Goal: Transaction & Acquisition: Book appointment/travel/reservation

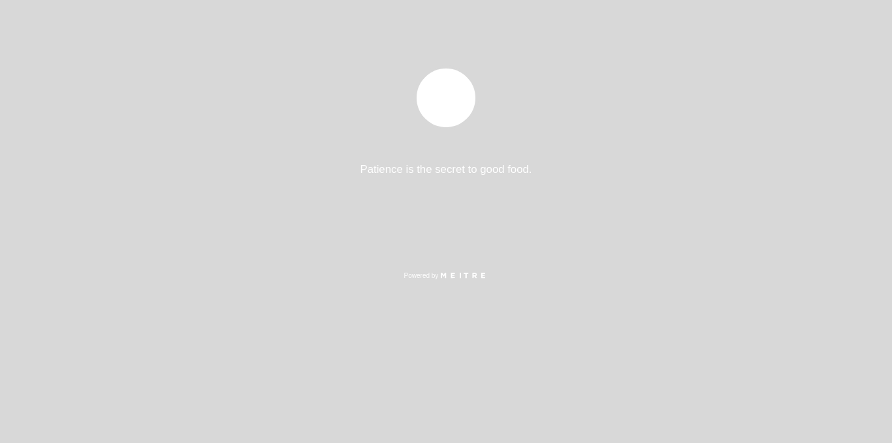
select select "pt"
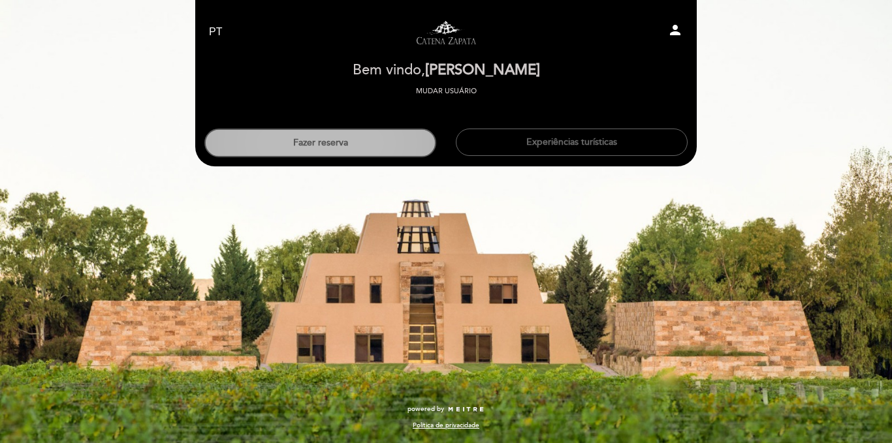
click at [411, 139] on button "Fazer reserva" at bounding box center [320, 143] width 232 height 29
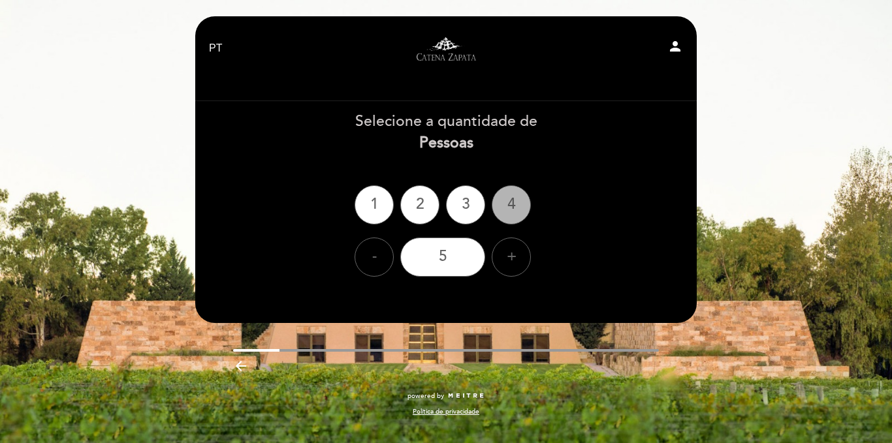
click at [510, 212] on div "4" at bounding box center [511, 204] width 39 height 39
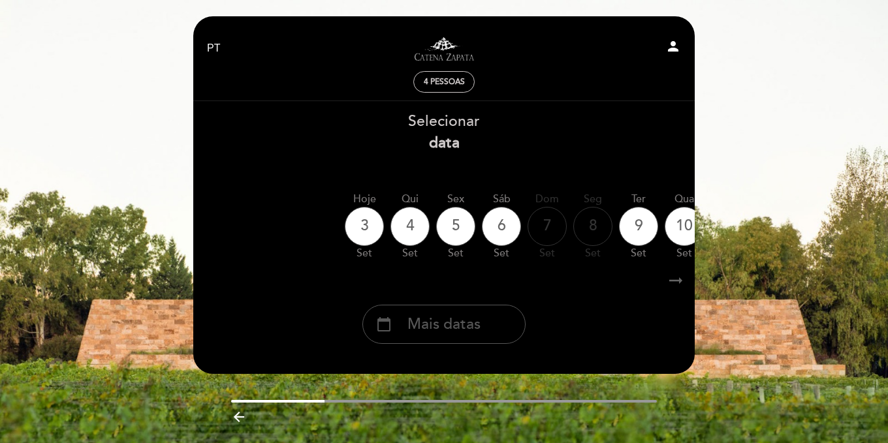
click at [473, 321] on span "Mais datas" at bounding box center [443, 325] width 73 height 22
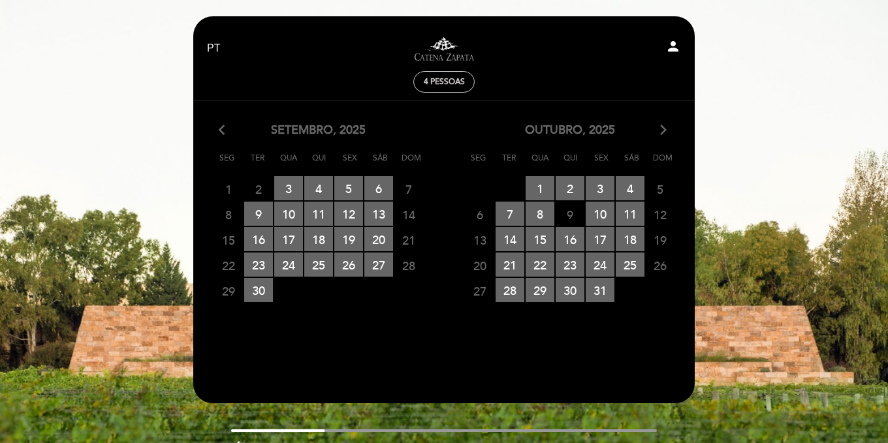
click at [659, 127] on icon "arrow_forward_ios" at bounding box center [663, 130] width 12 height 17
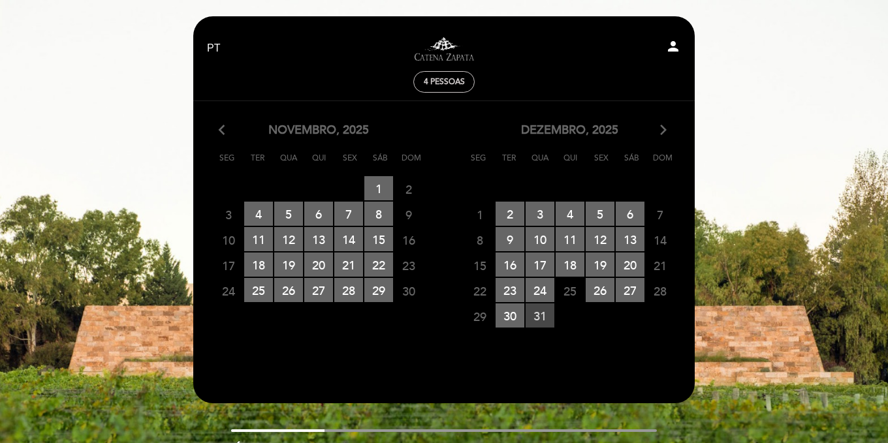
click at [533, 318] on span "31 RESERVAS DISPONÍVEIS" at bounding box center [540, 316] width 29 height 24
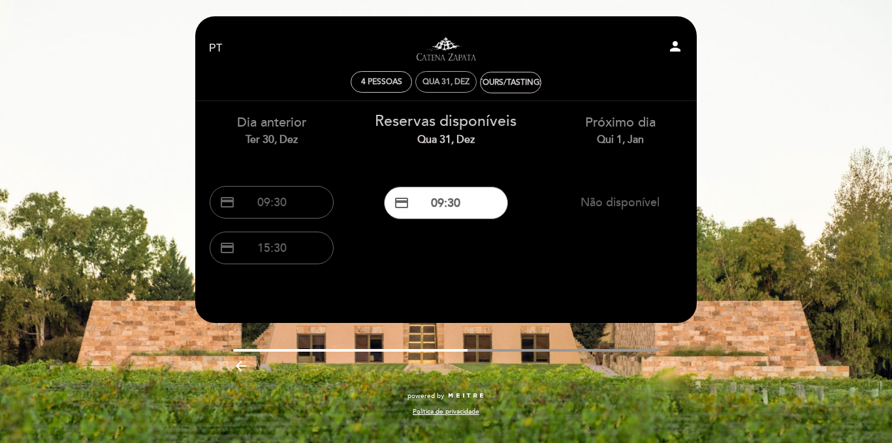
click at [448, 85] on div "Qua 31, dez" at bounding box center [445, 82] width 47 height 10
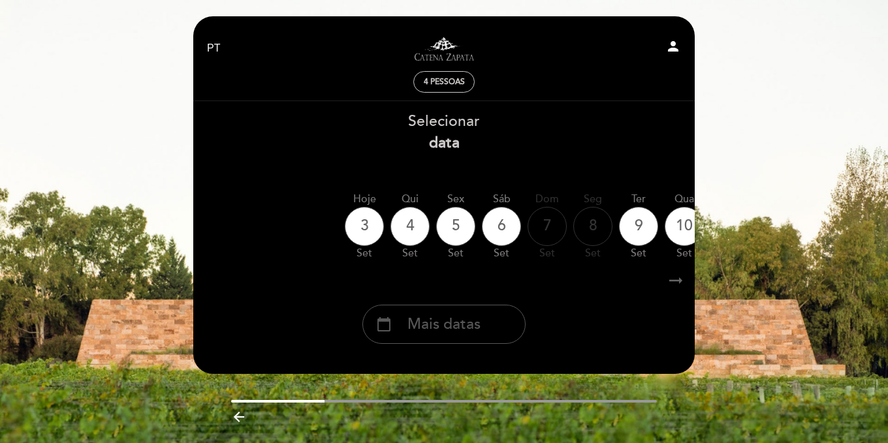
click at [467, 319] on span "Mais datas" at bounding box center [443, 325] width 73 height 22
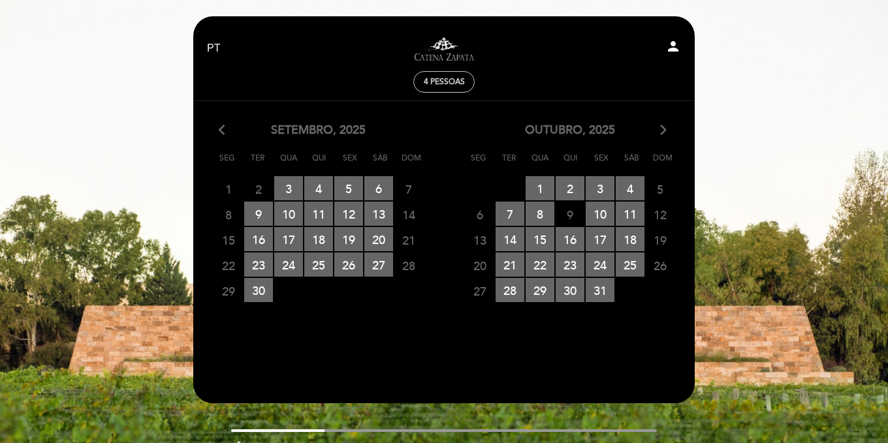
click at [662, 127] on icon "arrow_forward_ios" at bounding box center [663, 130] width 12 height 17
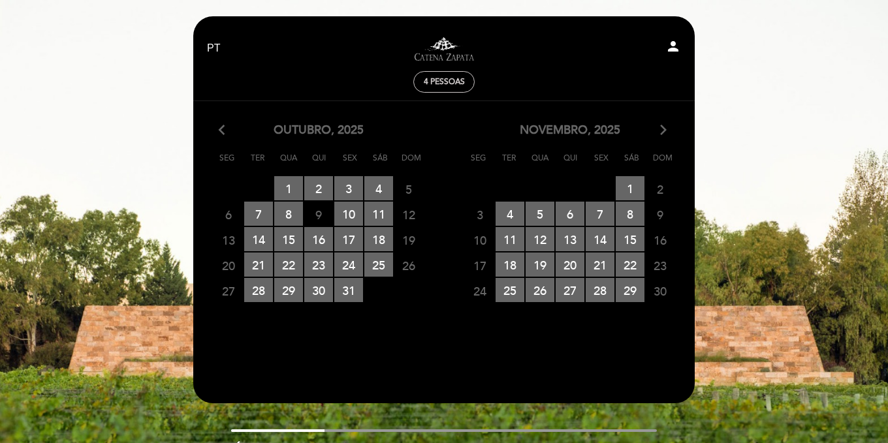
click at [661, 131] on icon "arrow_forward_ios" at bounding box center [663, 130] width 12 height 17
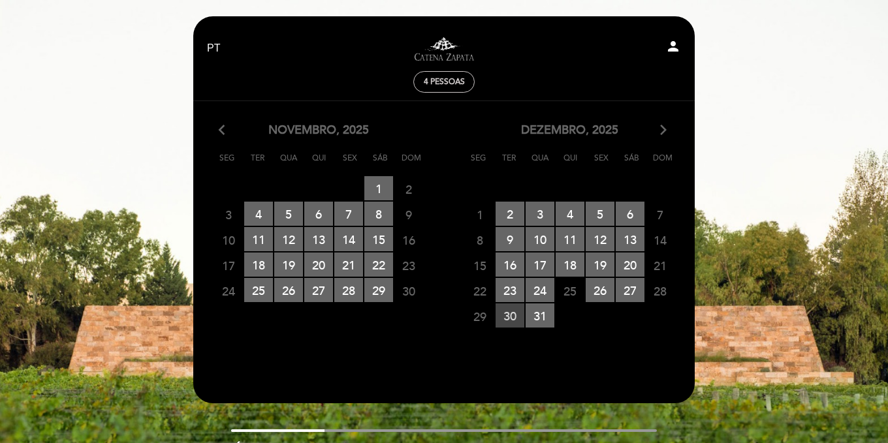
click at [513, 309] on span "30 RESERVAS DISPONÍVEIS" at bounding box center [510, 316] width 29 height 24
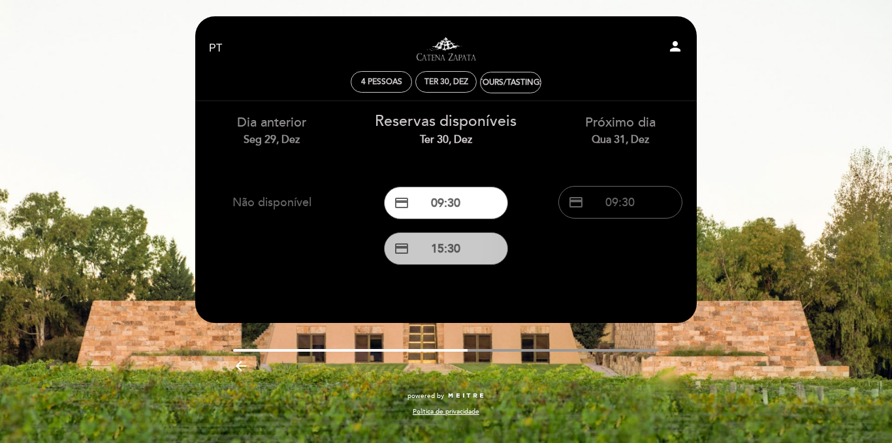
click at [473, 247] on button "credit_card 15:30" at bounding box center [446, 248] width 124 height 33
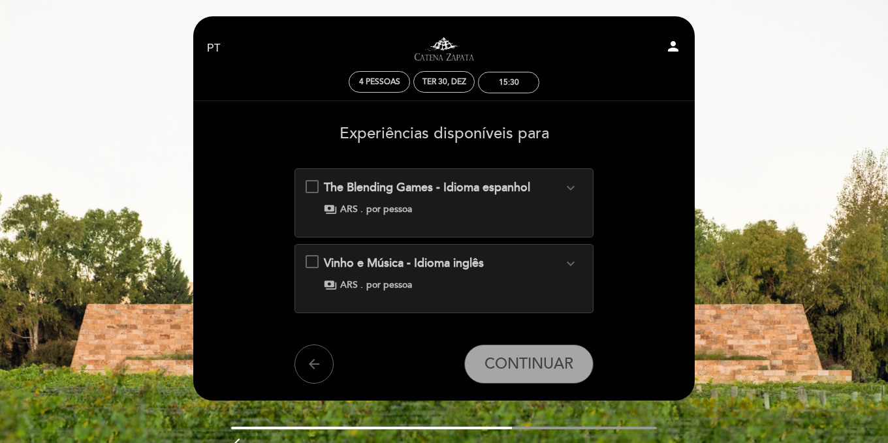
click at [318, 186] on div "The Blending Games - Idioma espanhol expand_more Fazer um corte de vinho é cria…" at bounding box center [444, 198] width 277 height 37
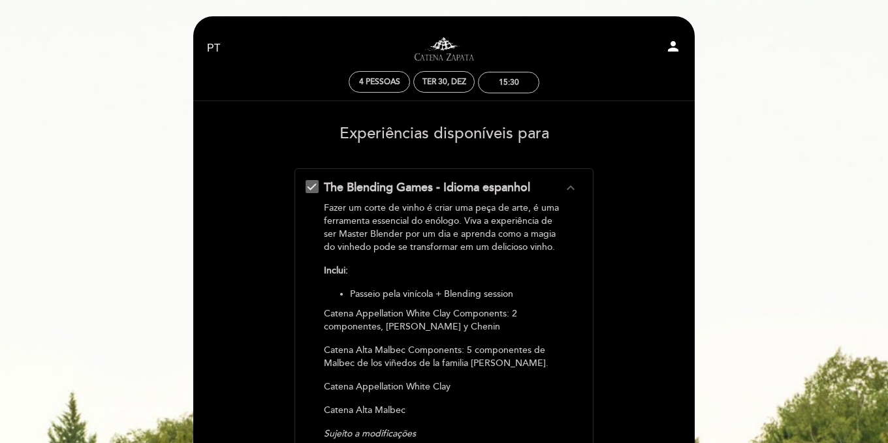
scroll to position [388, 0]
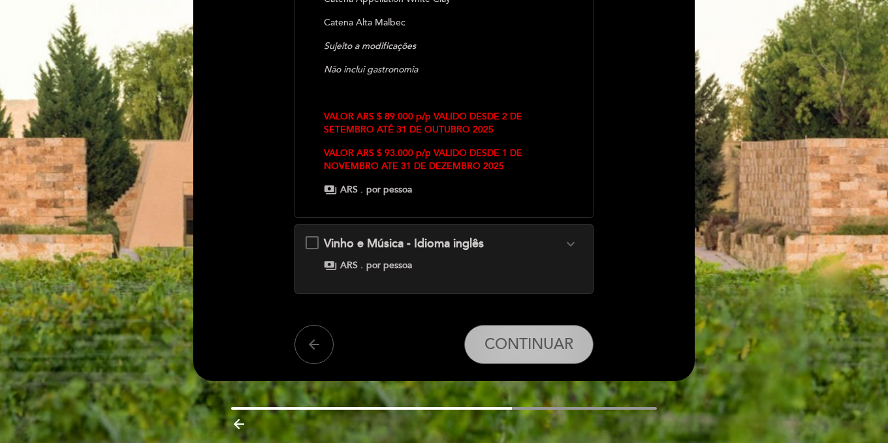
click at [539, 333] on button "CONTINUAR" at bounding box center [528, 344] width 129 height 39
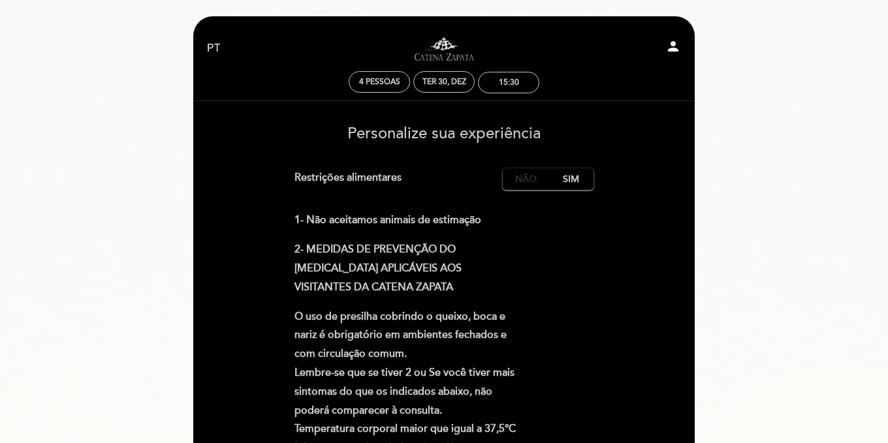
click at [528, 176] on label "Não" at bounding box center [526, 179] width 46 height 22
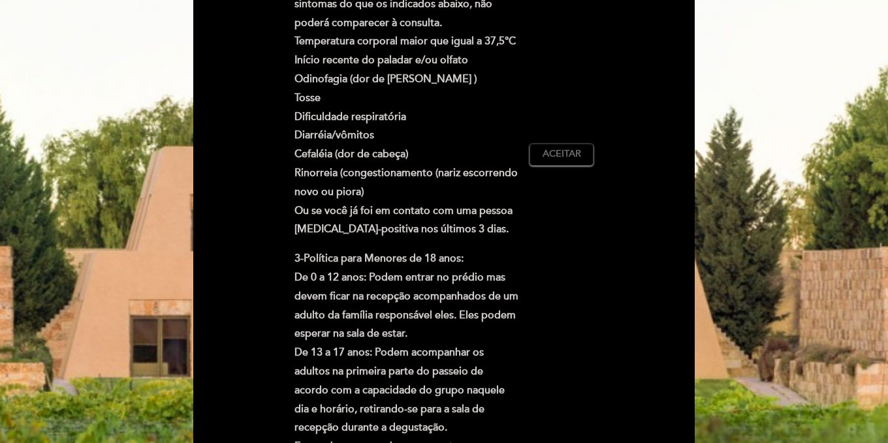
click at [572, 166] on div "1- Não aceitamos animais de estimação 2- MEDIDAS DE PREVENÇÃO DO [MEDICAL_DATA]…" at bounding box center [444, 154] width 300 height 662
click at [572, 159] on span "Aceitar" at bounding box center [562, 155] width 39 height 14
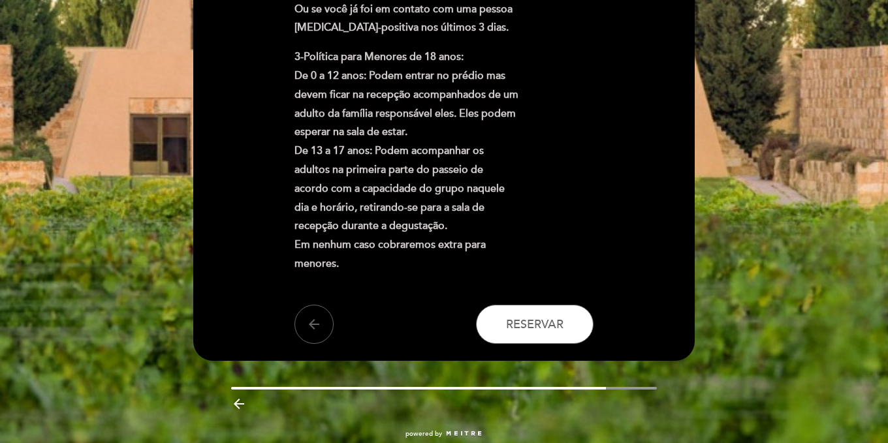
scroll to position [614, 0]
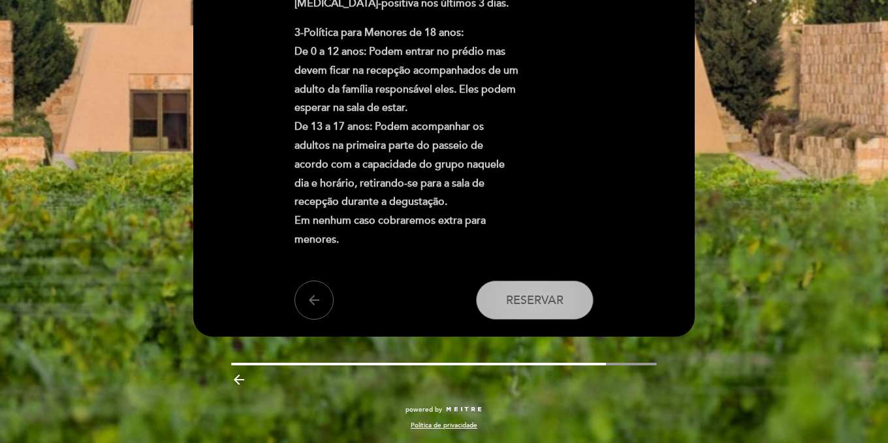
click at [561, 305] on span "Reservar" at bounding box center [534, 300] width 57 height 14
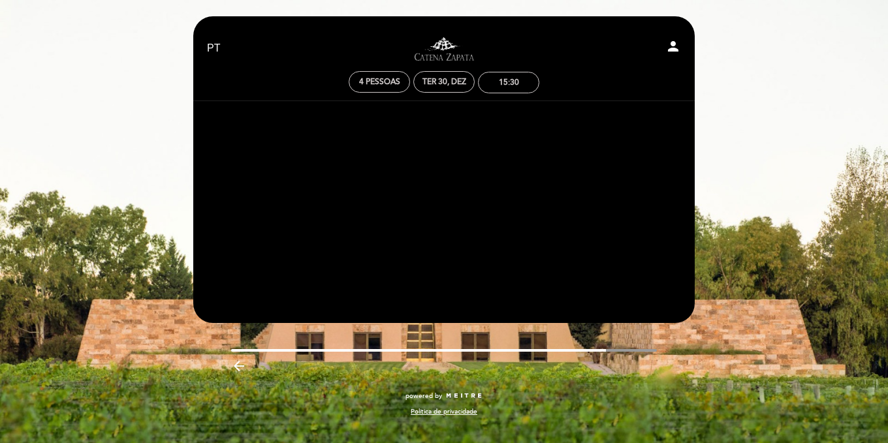
scroll to position [0, 0]
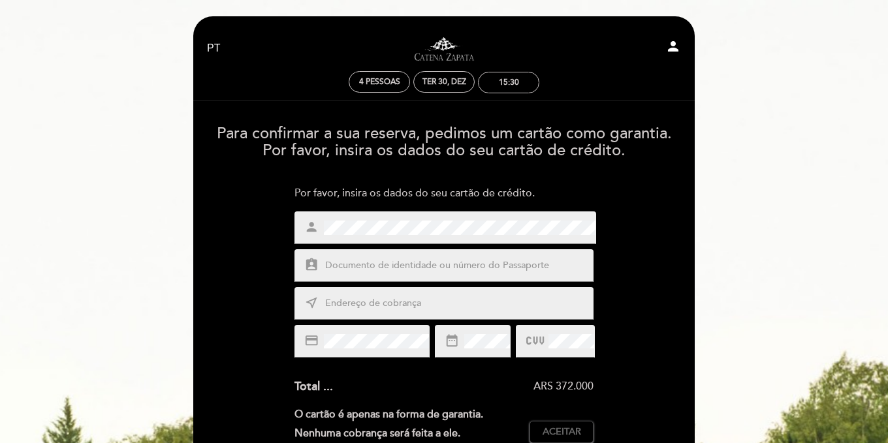
type input "[CREDIT_CARD_NUMBER]"
click at [500, 305] on input "text" at bounding box center [460, 303] width 272 height 15
type input "[STREET_ADDRESS]"
click at [576, 424] on button "Aceitar Aceito" at bounding box center [561, 432] width 64 height 22
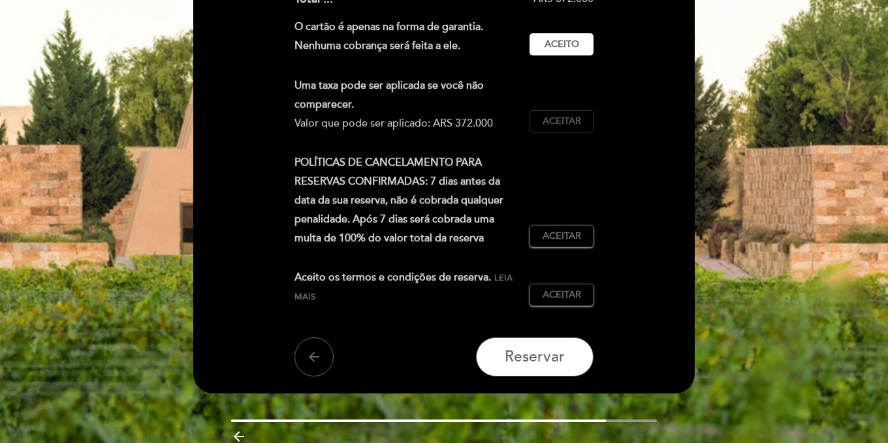
click at [588, 128] on button "Aceitar Aceito" at bounding box center [561, 121] width 64 height 22
click at [584, 241] on button "Aceitar Aceito" at bounding box center [561, 236] width 64 height 22
click at [573, 294] on span "Aceitar" at bounding box center [562, 296] width 39 height 14
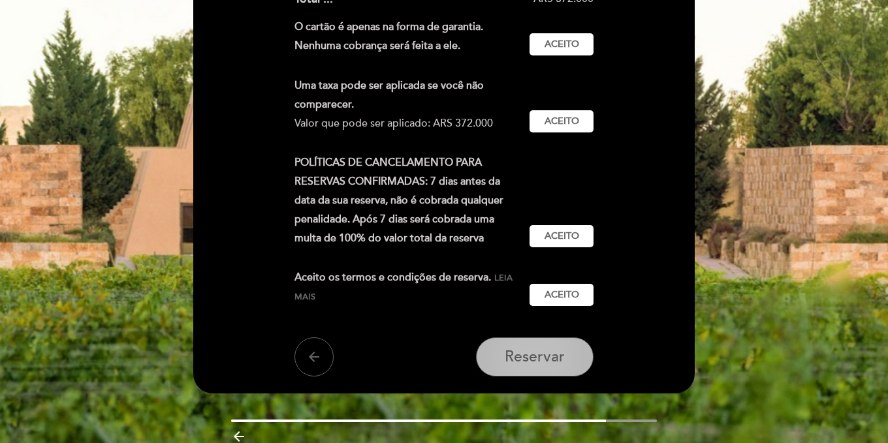
click at [568, 352] on button "Reservar" at bounding box center [535, 357] width 118 height 39
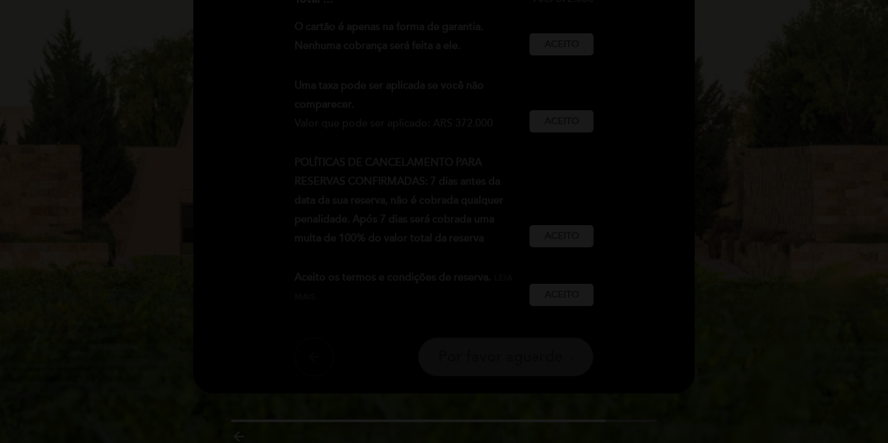
scroll to position [0, 0]
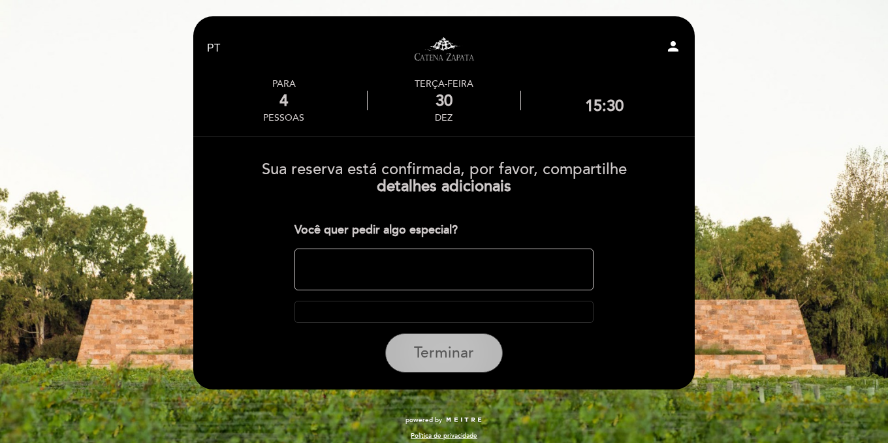
click at [458, 370] on button "Terminar" at bounding box center [444, 353] width 118 height 39
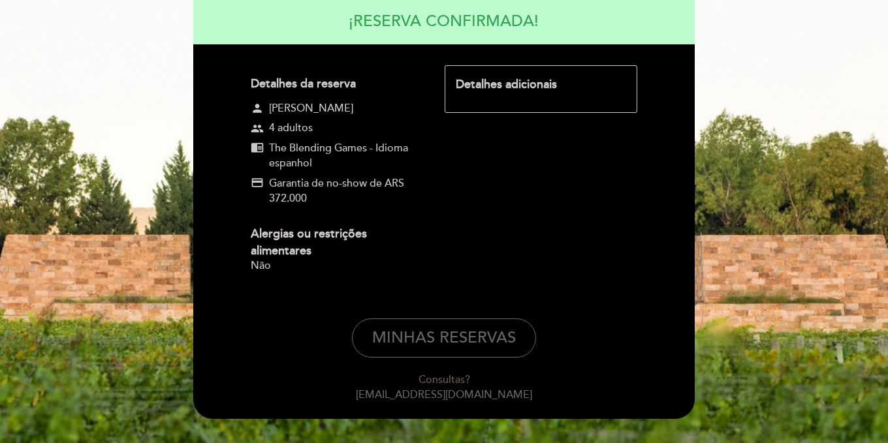
scroll to position [179, 0]
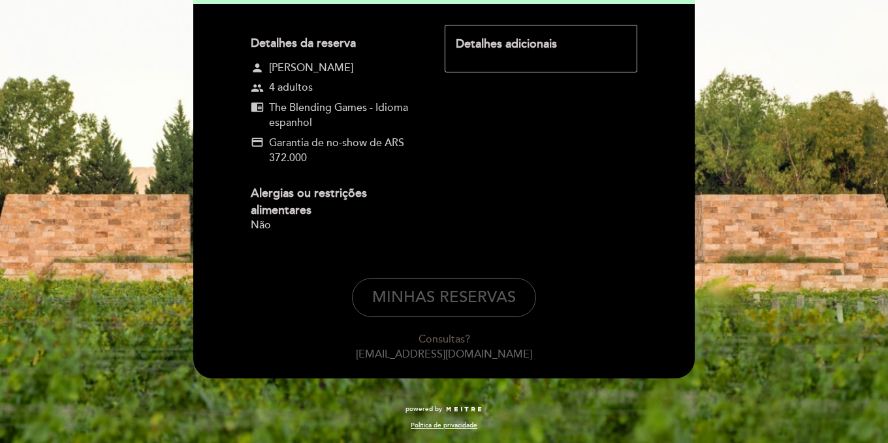
click at [505, 296] on button "MINHAS RESERVAS" at bounding box center [444, 297] width 184 height 39
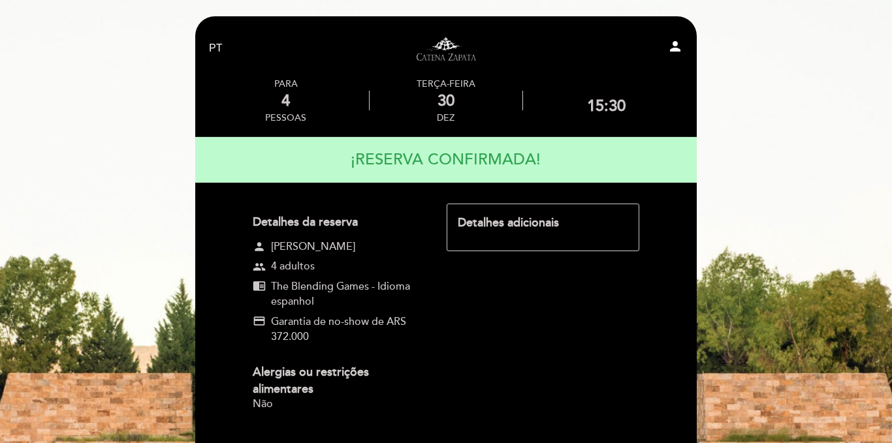
select select "pt"
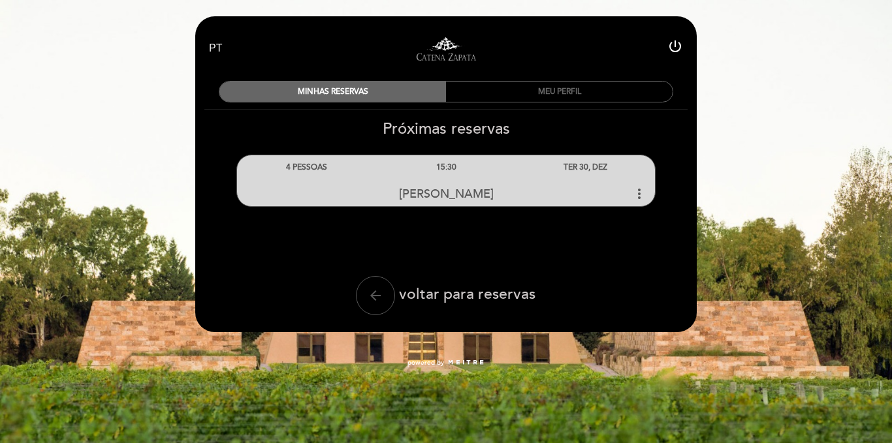
click at [370, 300] on icon "arrow_back" at bounding box center [376, 296] width 16 height 16
select select "pt"
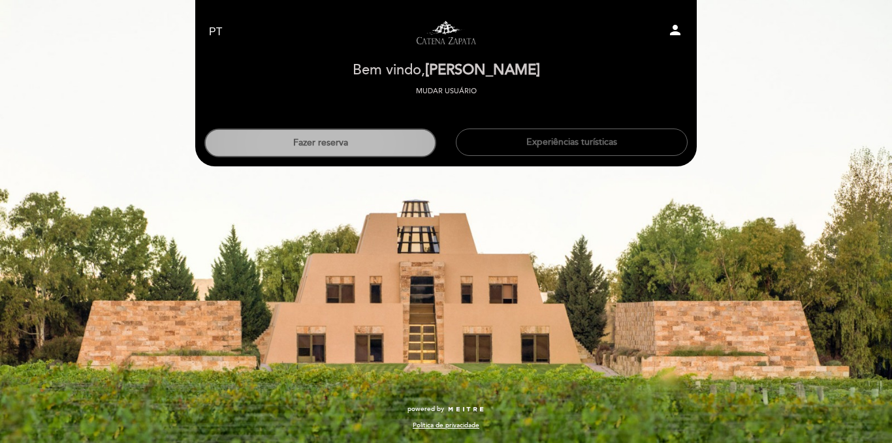
click at [385, 144] on button "Fazer reserva" at bounding box center [320, 143] width 232 height 29
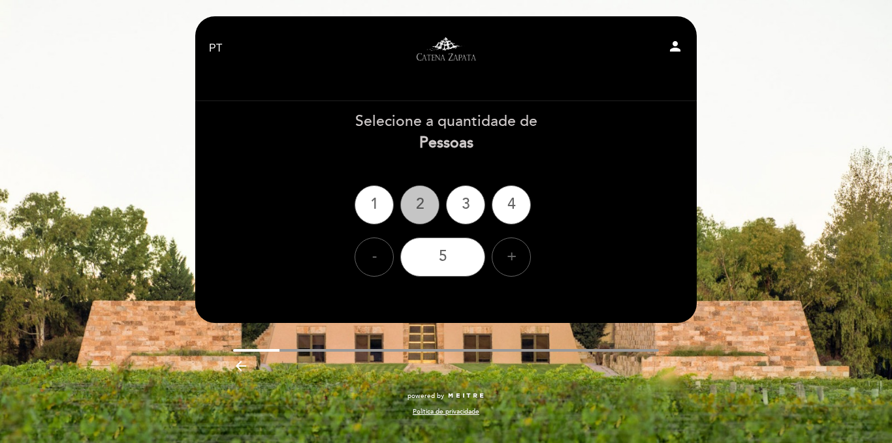
click at [411, 197] on div "2" at bounding box center [419, 204] width 39 height 39
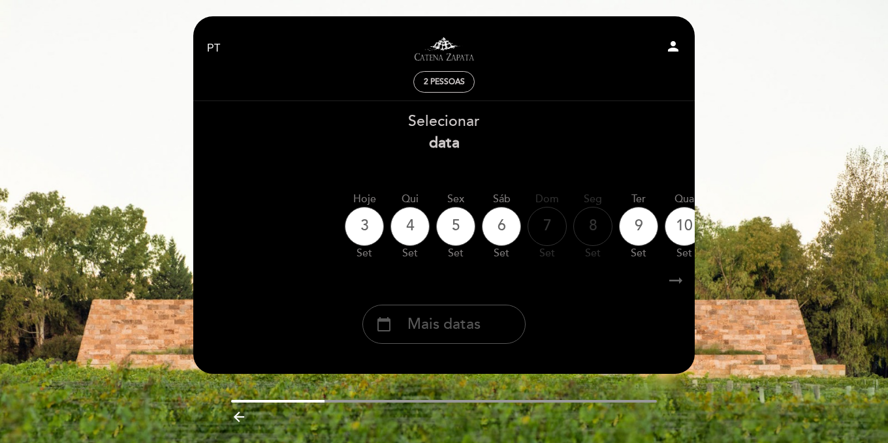
click at [443, 319] on span "Mais datas" at bounding box center [443, 325] width 73 height 22
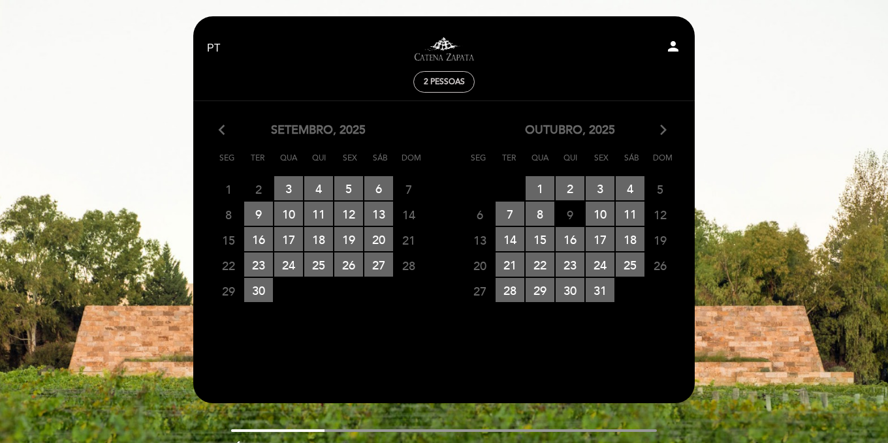
click at [664, 132] on icon "arrow_forward_ios" at bounding box center [663, 130] width 12 height 17
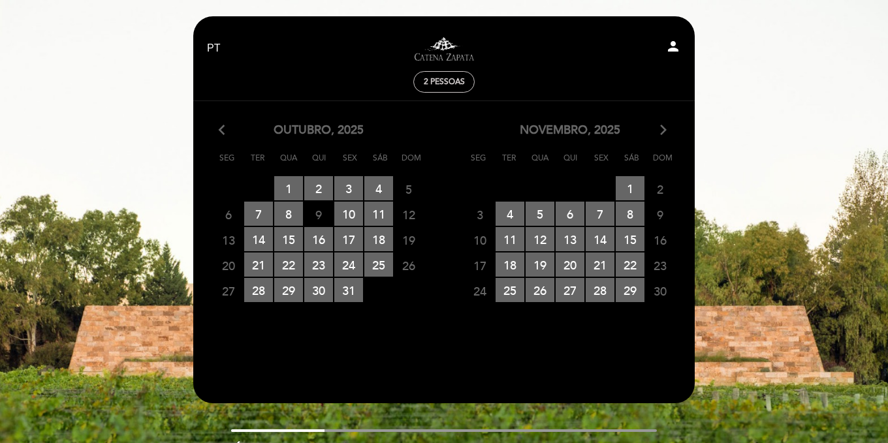
click at [664, 132] on icon "arrow_forward_ios" at bounding box center [663, 130] width 12 height 17
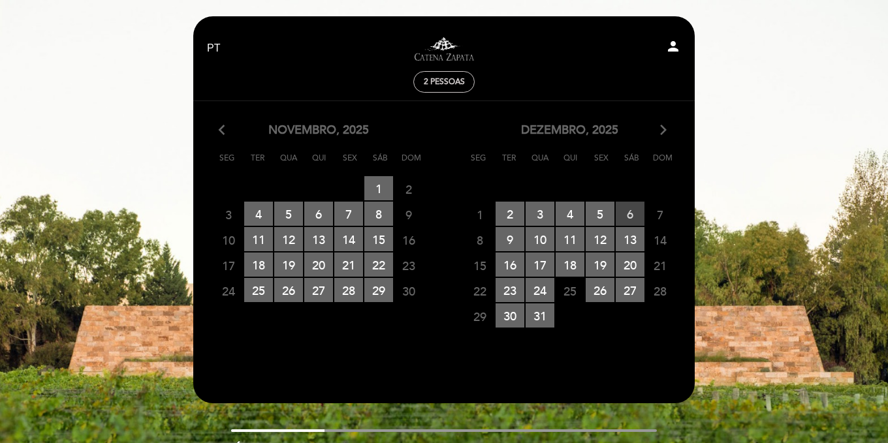
click at [628, 207] on span "6 RESERVAS DISPONÍVEIS" at bounding box center [630, 214] width 29 height 24
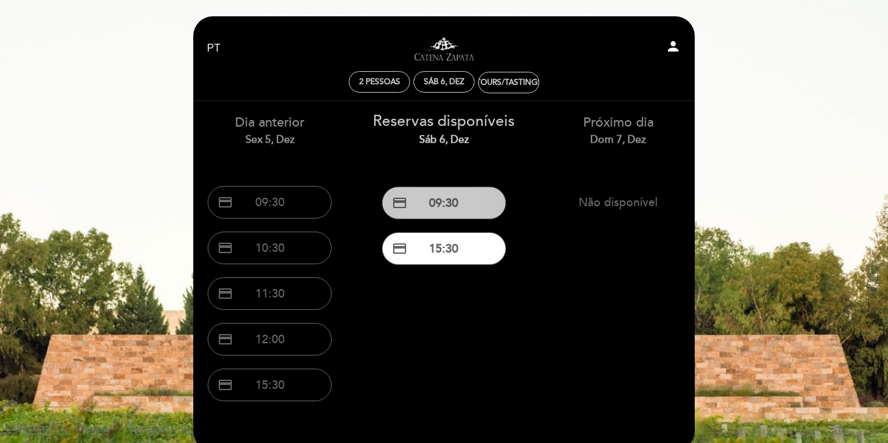
click at [475, 213] on button "credit_card 09:30" at bounding box center [444, 203] width 124 height 33
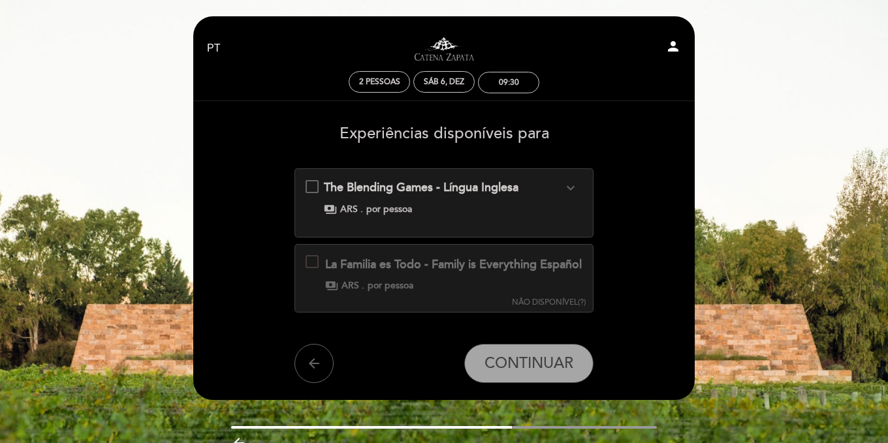
click at [475, 213] on div "payments ARS . por pessoa" at bounding box center [444, 209] width 240 height 13
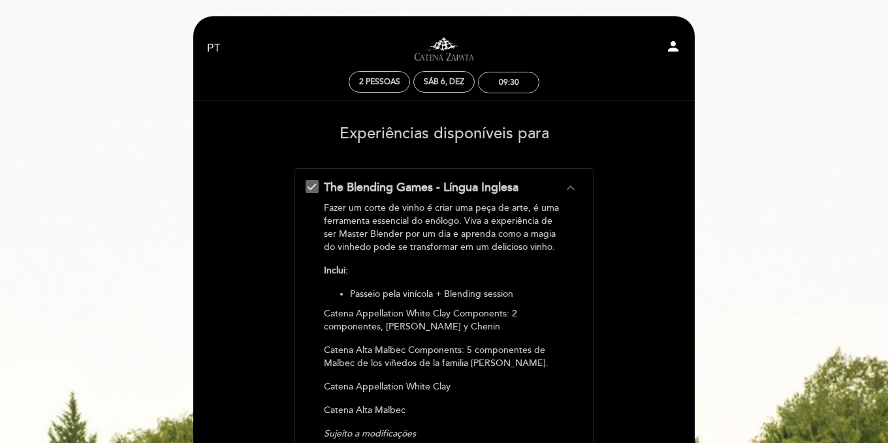
click at [313, 187] on div "The Blending Games - Língua Inglesa expand_less Fazer um corte de vinho é criar…" at bounding box center [444, 382] width 277 height 405
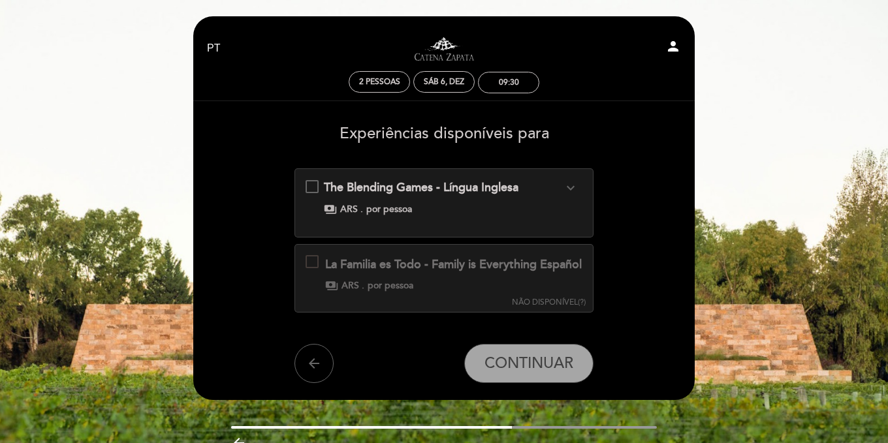
click at [313, 262] on div at bounding box center [312, 261] width 13 height 13
click at [311, 371] on icon "arrow_back" at bounding box center [314, 364] width 16 height 16
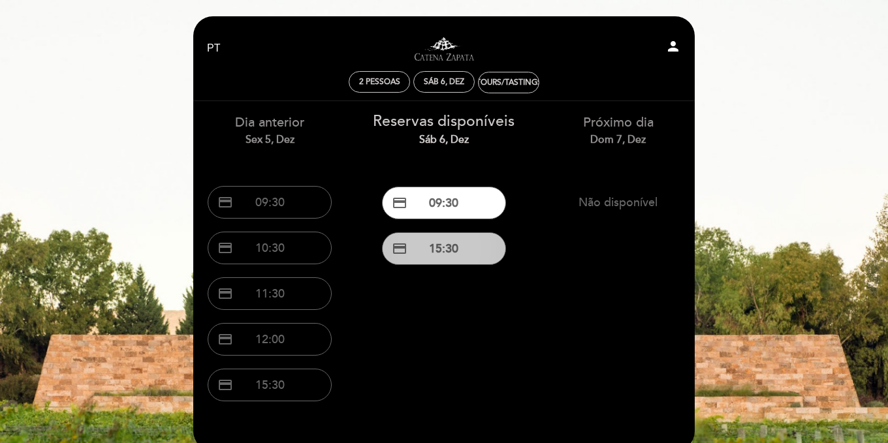
click at [454, 240] on button "credit_card 15:30" at bounding box center [444, 248] width 124 height 33
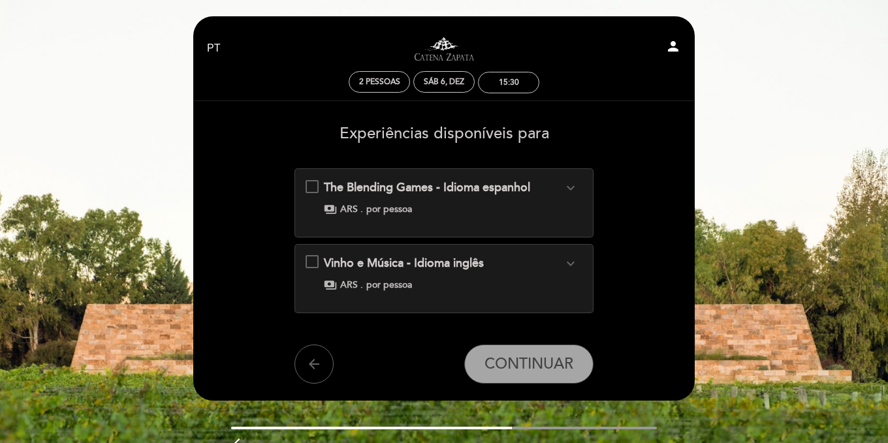
click at [309, 189] on div "The Blending Games - Idioma espanhol expand_more Fazer um corte de vinho é cria…" at bounding box center [444, 198] width 277 height 37
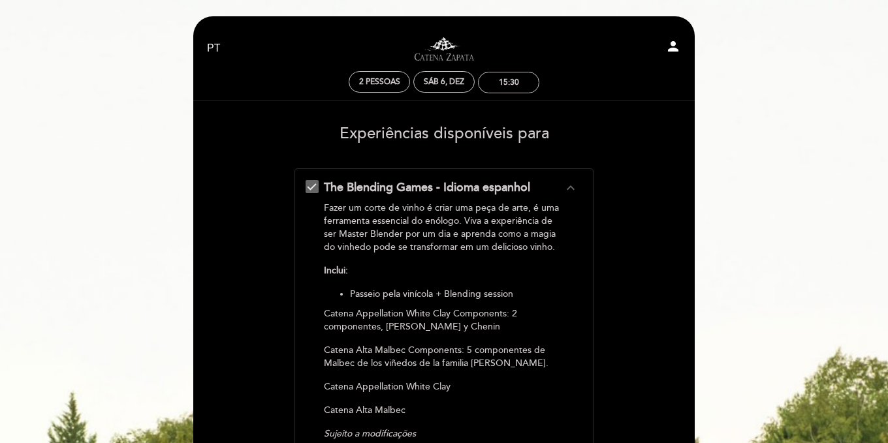
scroll to position [388, 0]
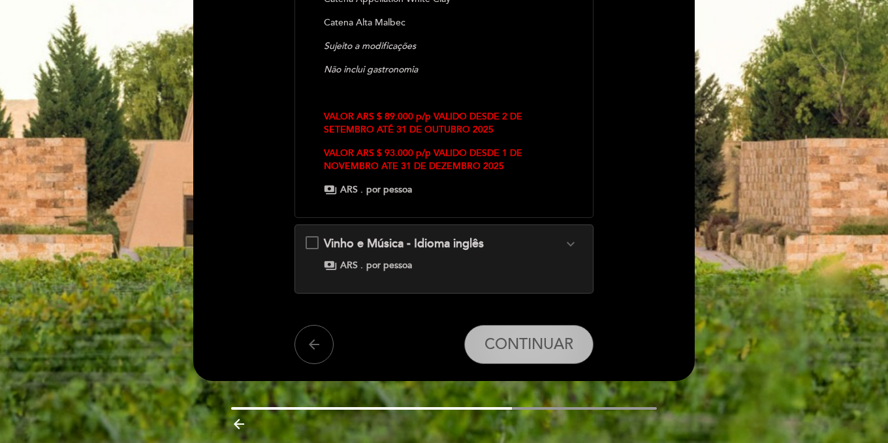
click at [566, 355] on button "CONTINUAR" at bounding box center [528, 344] width 129 height 39
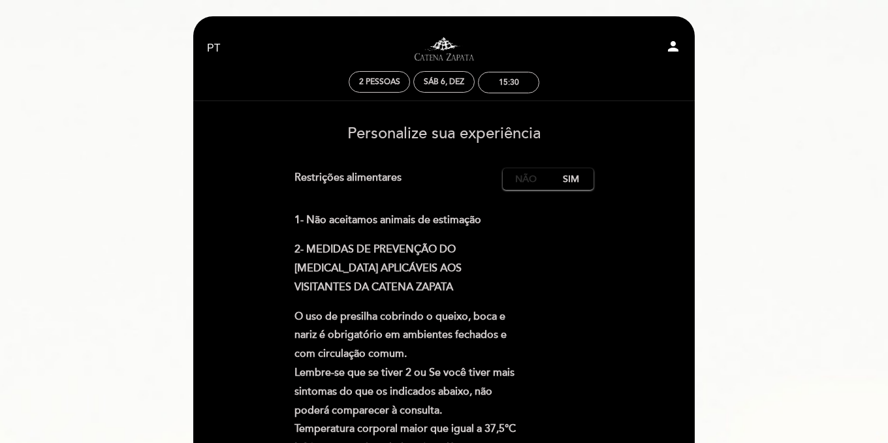
click at [520, 172] on label "Não" at bounding box center [526, 179] width 46 height 22
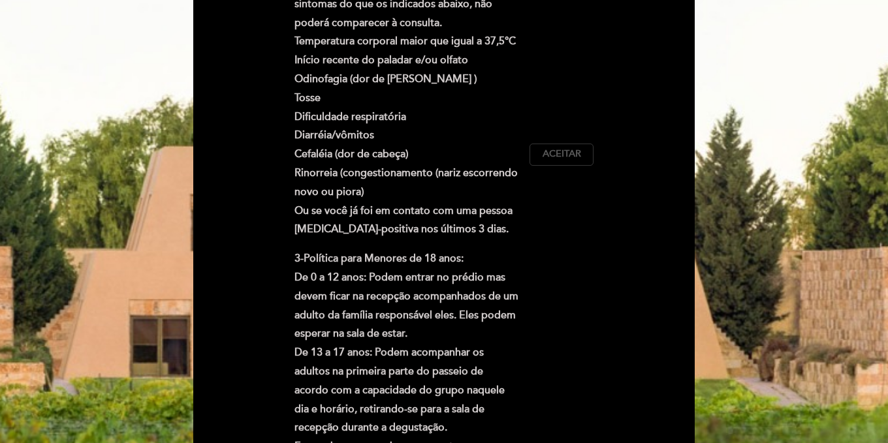
drag, startPoint x: 575, startPoint y: 166, endPoint x: 575, endPoint y: 154, distance: 11.8
click at [575, 154] on div "1- Não aceitamos animais de estimação 2- MEDIDAS DE PREVENÇÃO DO [MEDICAL_DATA]…" at bounding box center [444, 154] width 300 height 662
click at [575, 154] on span "Aceitar" at bounding box center [562, 155] width 39 height 14
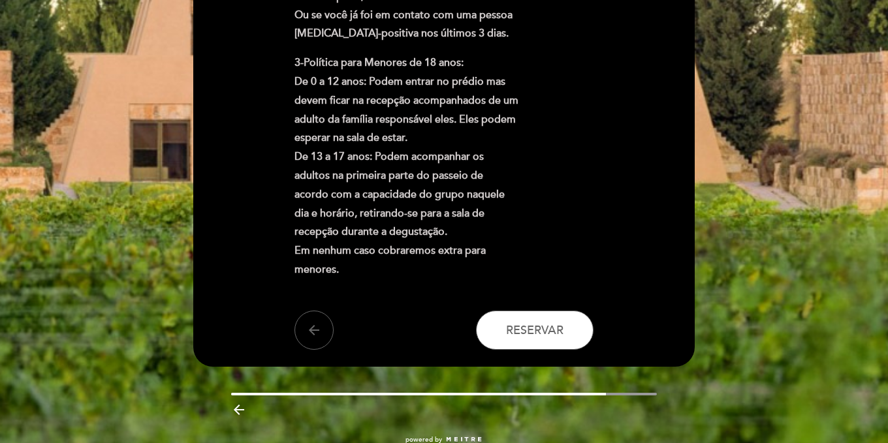
scroll to position [614, 0]
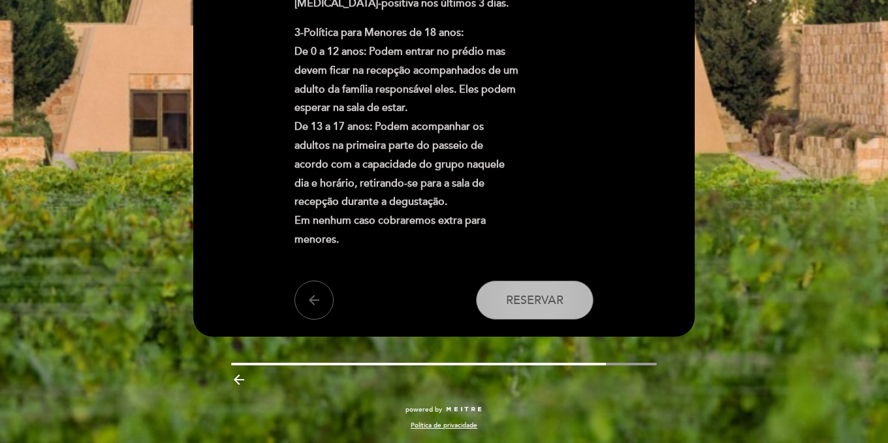
click at [584, 296] on button "Reservar" at bounding box center [535, 300] width 118 height 39
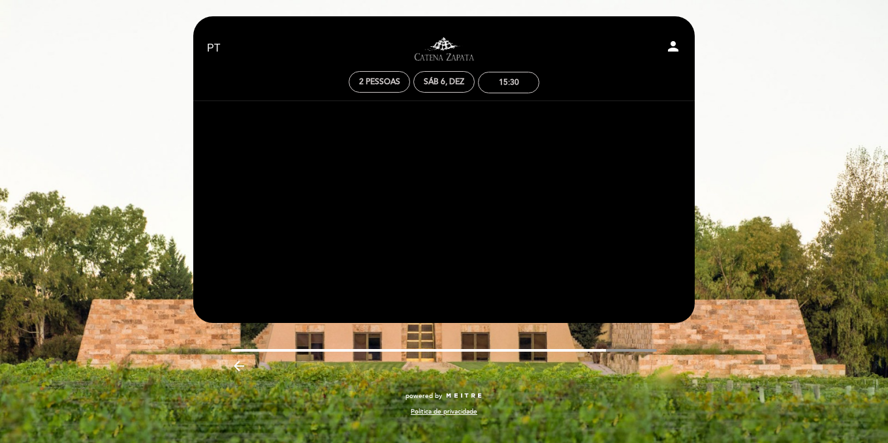
scroll to position [0, 0]
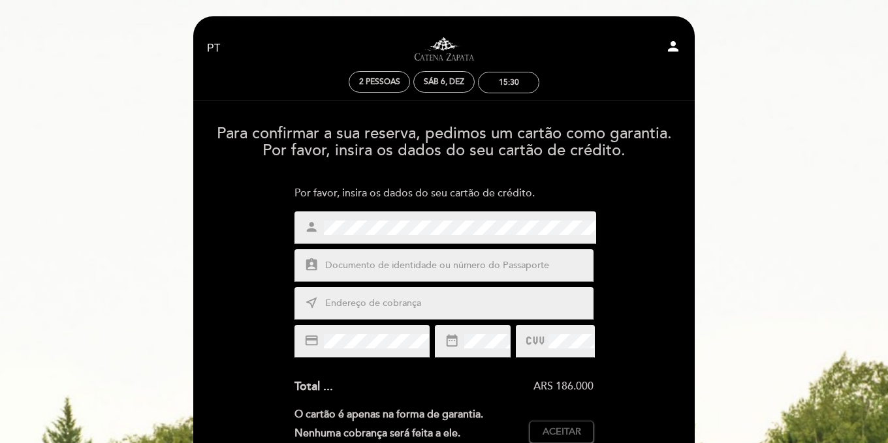
click at [451, 262] on input "text" at bounding box center [460, 266] width 272 height 15
type input "[CREDIT_CARD_NUMBER]"
click at [421, 311] on div "near_me" at bounding box center [444, 303] width 300 height 33
click at [419, 307] on input "text" at bounding box center [460, 303] width 272 height 15
type input "[STREET_ADDRESS]"
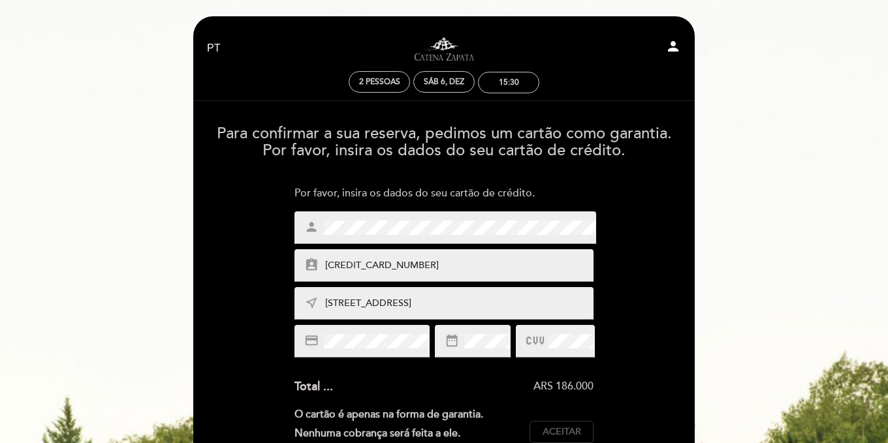
click at [577, 441] on button "Aceitar Aceito" at bounding box center [561, 432] width 64 height 22
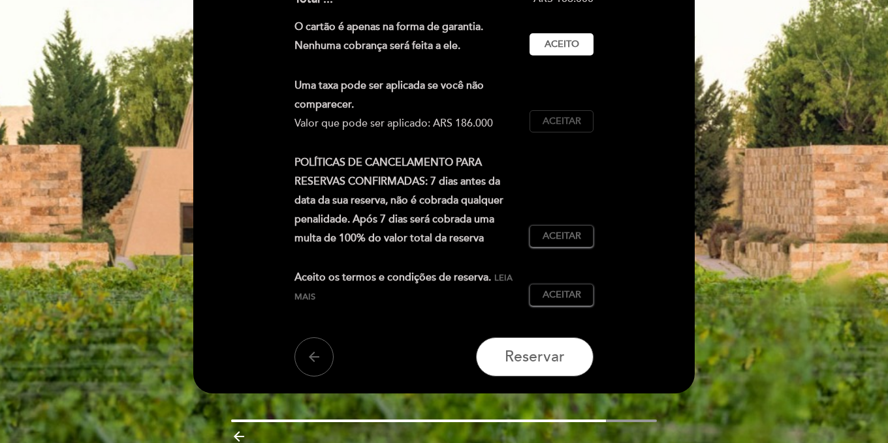
click at [577, 124] on span "Aceitar" at bounding box center [562, 122] width 39 height 14
click at [577, 233] on span "Aceitar" at bounding box center [562, 237] width 39 height 14
click at [579, 290] on span "Aceitar" at bounding box center [562, 296] width 39 height 14
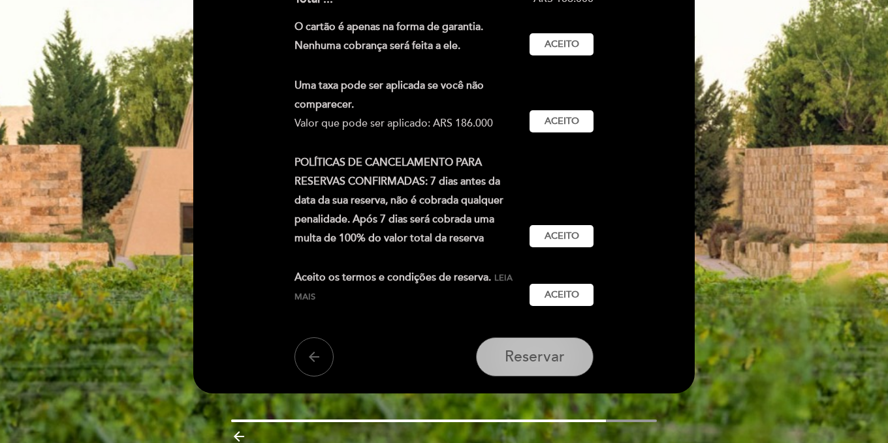
click at [543, 364] on span "Reservar" at bounding box center [535, 357] width 60 height 18
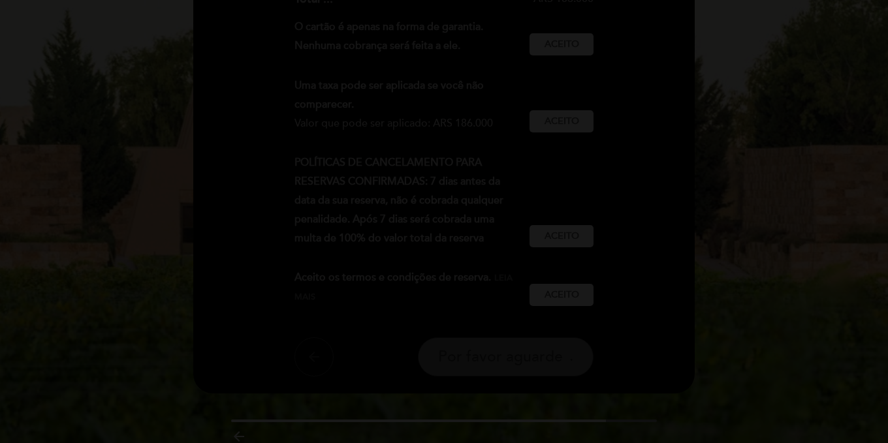
scroll to position [0, 0]
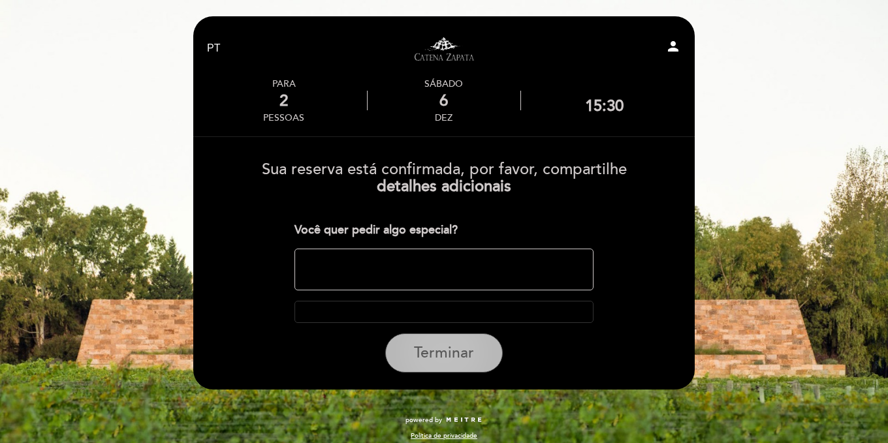
click at [457, 362] on span "Terminar" at bounding box center [444, 353] width 60 height 18
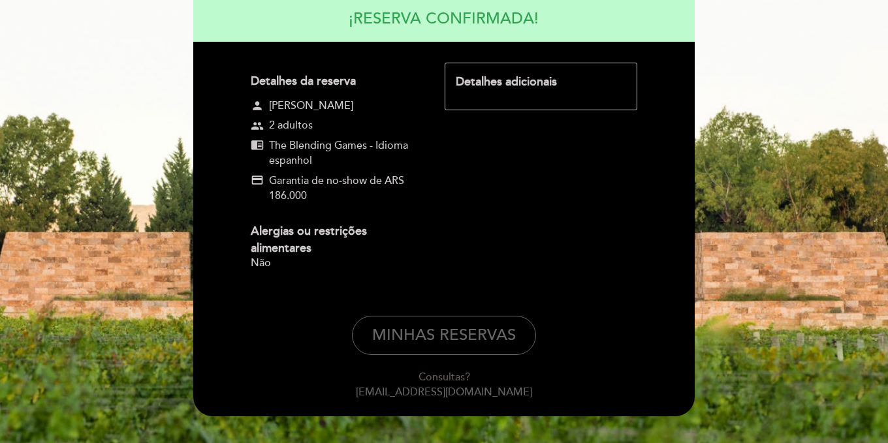
scroll to position [179, 0]
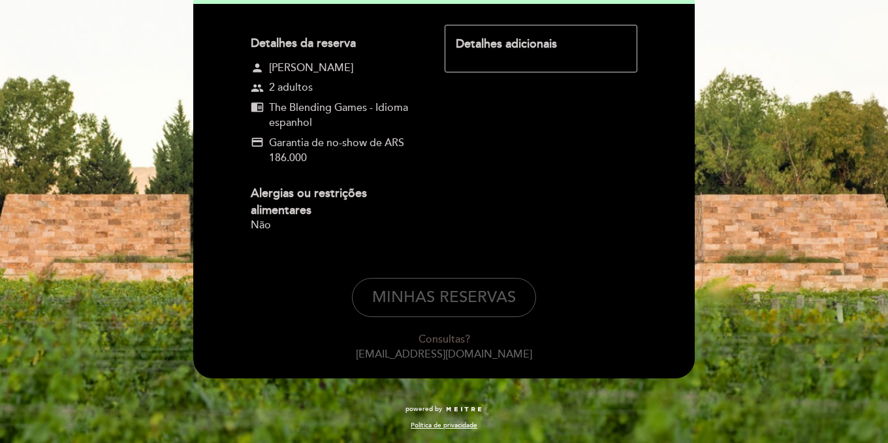
click at [454, 288] on button "MINHAS RESERVAS" at bounding box center [444, 297] width 184 height 39
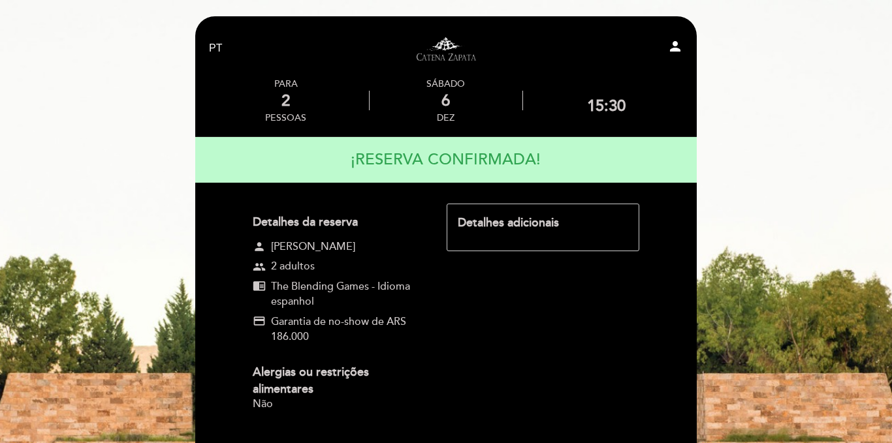
select select "pt"
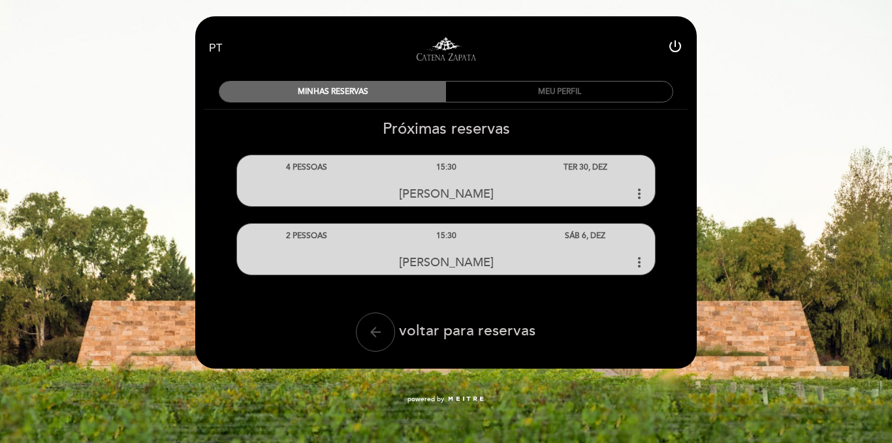
click at [381, 330] on icon "arrow_back" at bounding box center [376, 332] width 16 height 16
select select "pt"
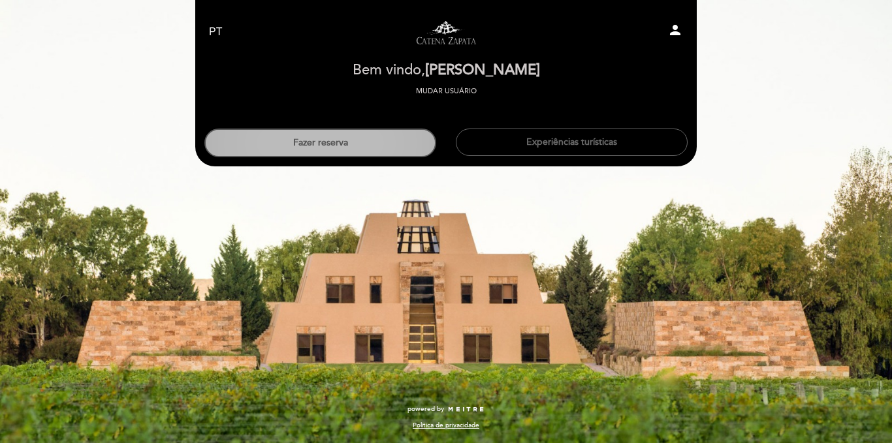
click at [413, 145] on button "Fazer reserva" at bounding box center [320, 143] width 232 height 29
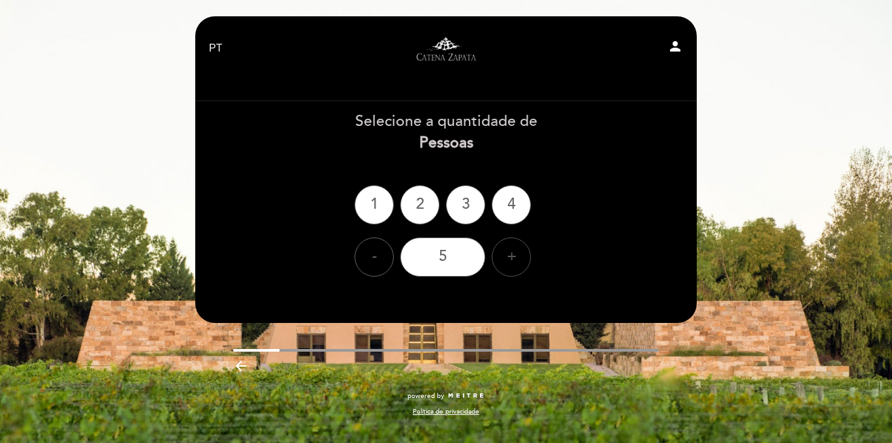
click at [518, 259] on div "+" at bounding box center [511, 257] width 39 height 39
click at [452, 259] on div "6" at bounding box center [442, 257] width 85 height 39
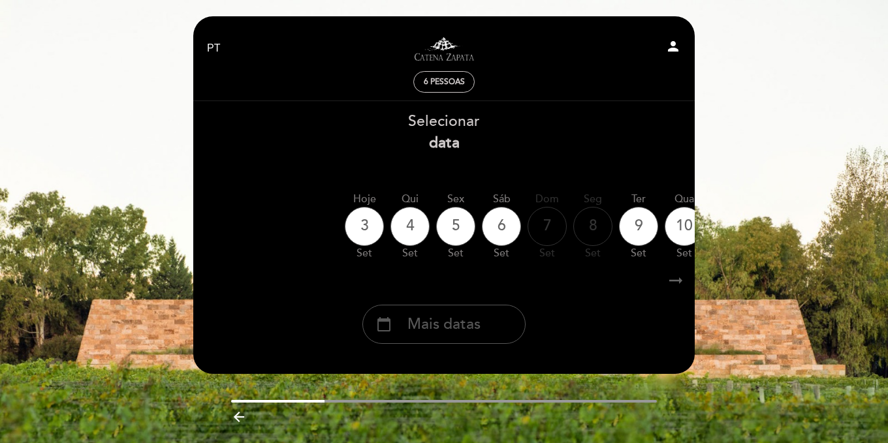
click at [471, 317] on span "Mais datas" at bounding box center [443, 325] width 73 height 22
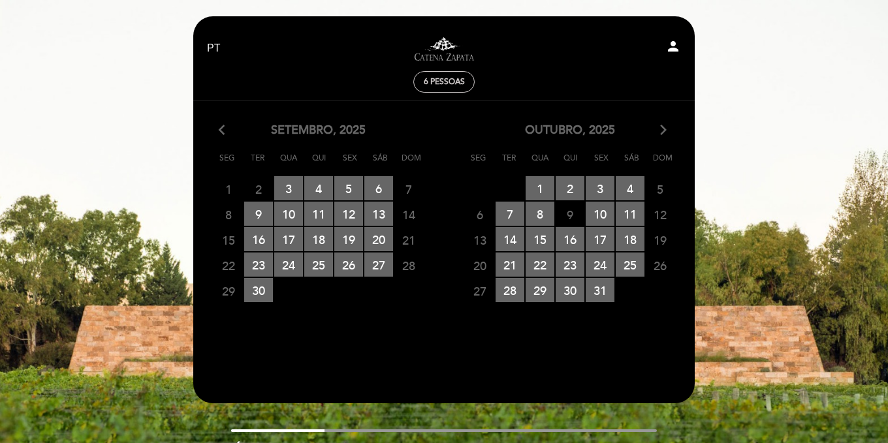
click at [661, 129] on icon "arrow_forward_ios" at bounding box center [663, 130] width 12 height 17
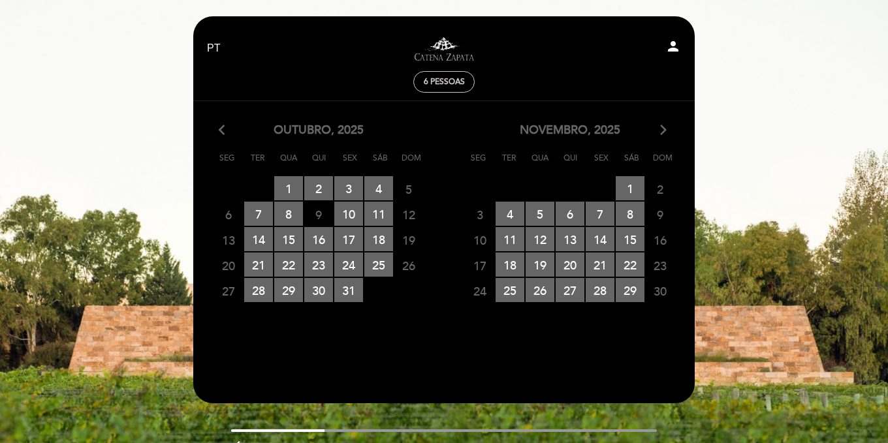
click at [661, 129] on icon "arrow_forward_ios" at bounding box center [663, 130] width 12 height 17
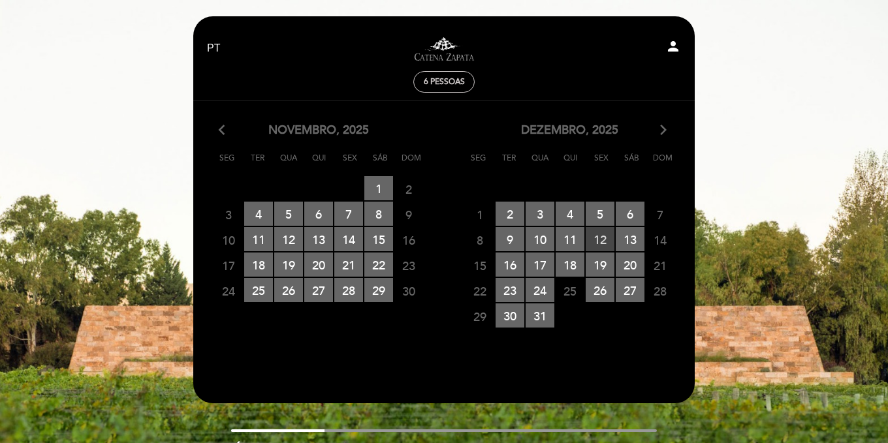
click at [605, 240] on span "12 RESERVAS DISPONÍVEIS" at bounding box center [600, 239] width 29 height 24
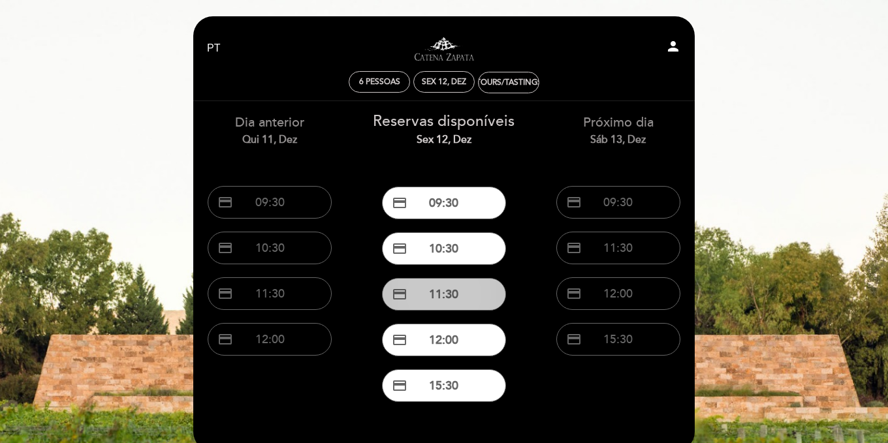
click at [471, 288] on button "credit_card 11:30" at bounding box center [444, 294] width 124 height 33
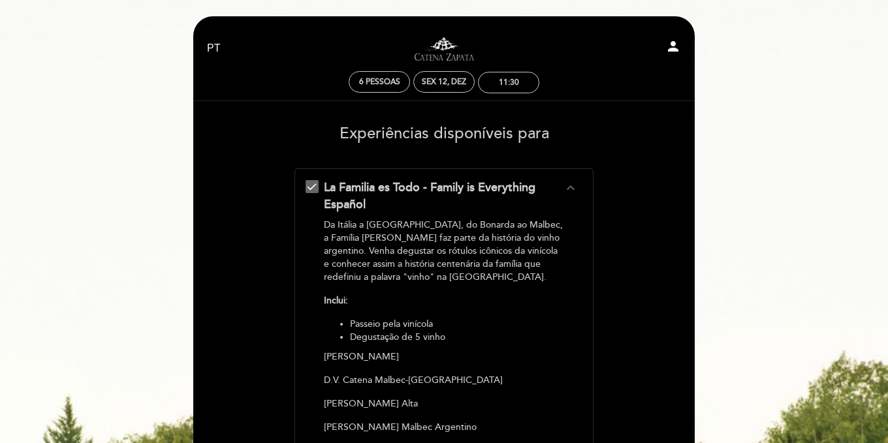
scroll to position [388, 0]
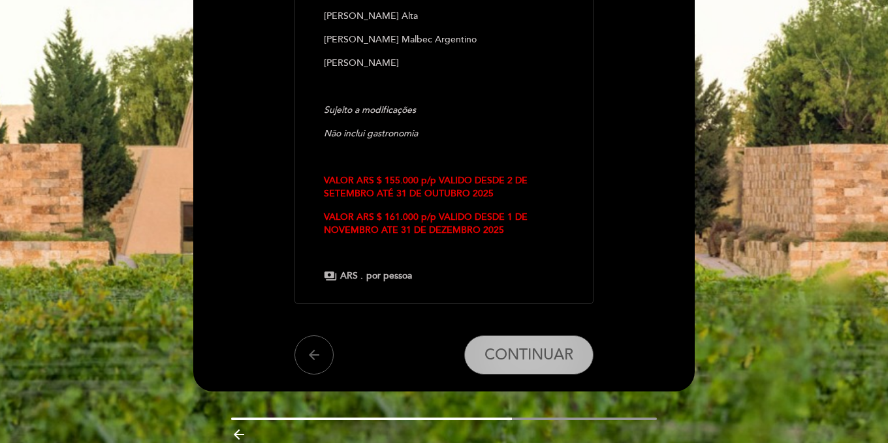
click at [518, 362] on span "CONTINUAR" at bounding box center [528, 355] width 89 height 18
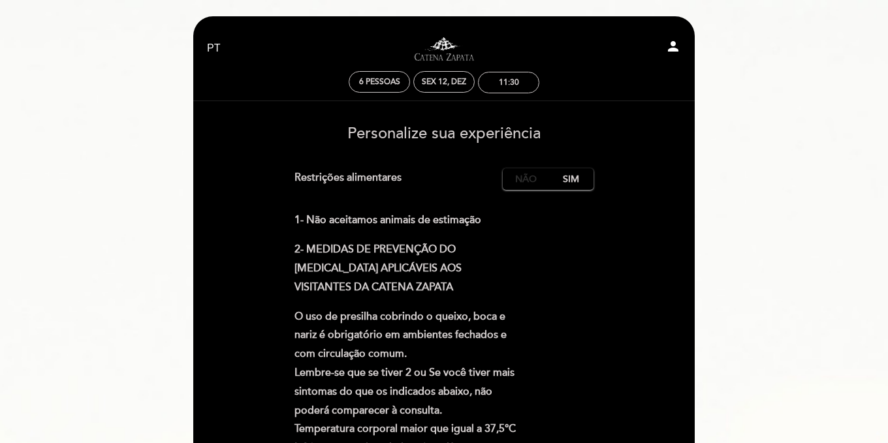
click at [528, 179] on label "Não" at bounding box center [526, 179] width 46 height 22
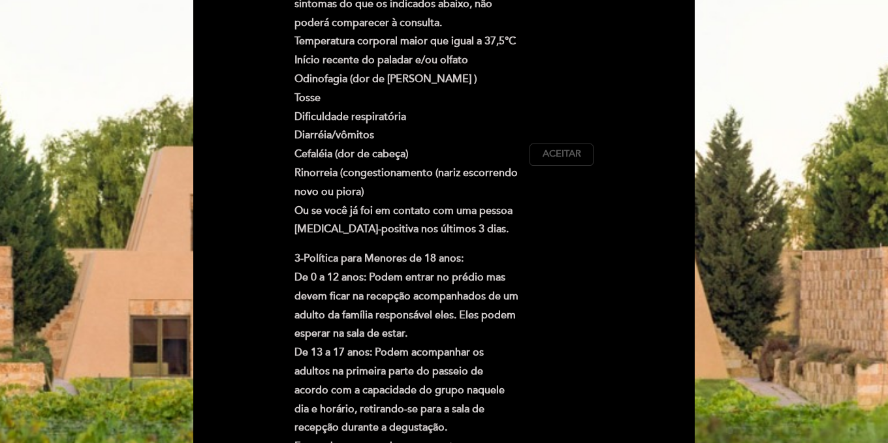
click at [566, 158] on span "Aceitar" at bounding box center [562, 155] width 39 height 14
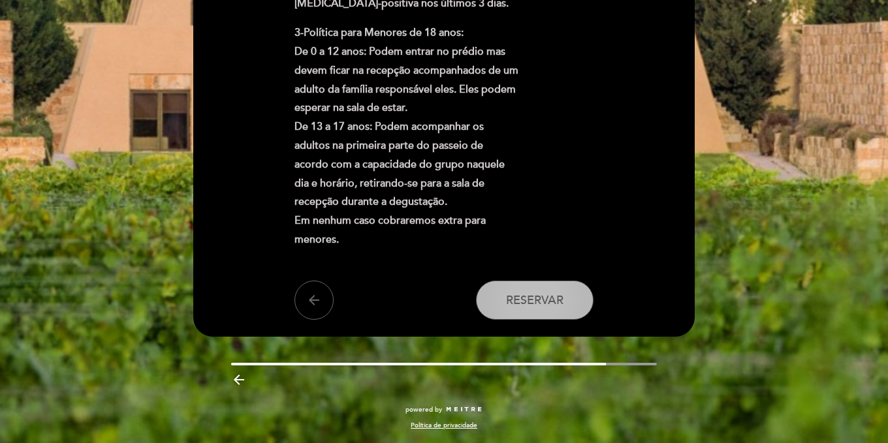
click at [553, 293] on span "Reservar" at bounding box center [534, 300] width 57 height 14
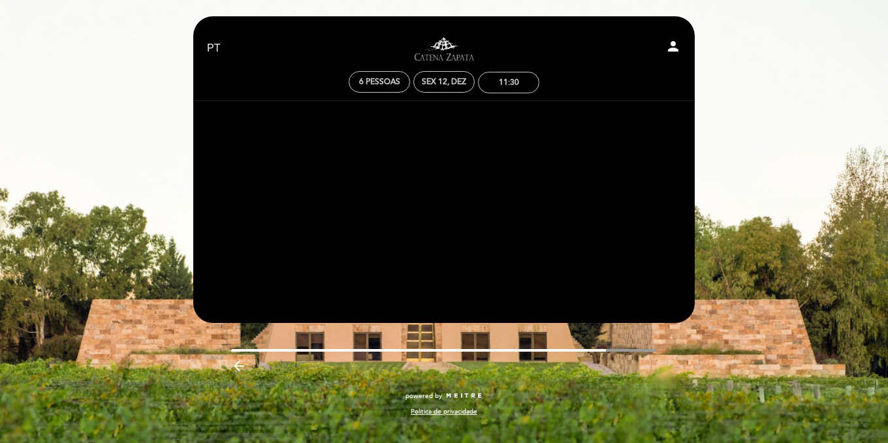
scroll to position [0, 0]
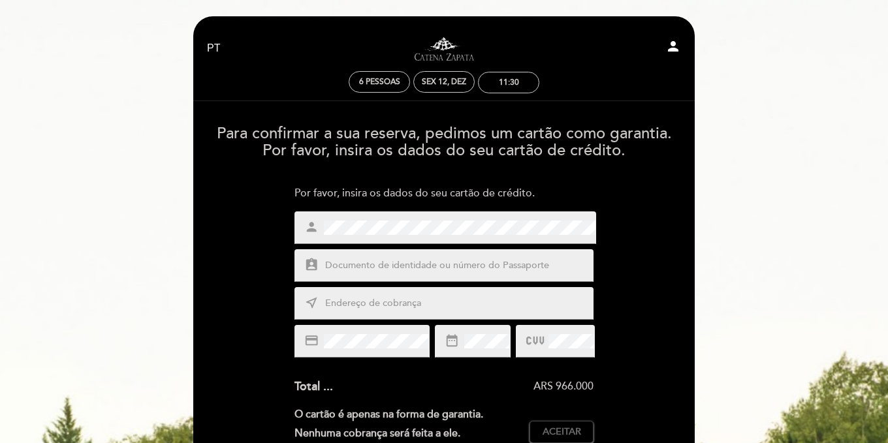
click at [418, 270] on input "text" at bounding box center [460, 266] width 272 height 15
type input "[CREDIT_CARD_NUMBER]"
click at [441, 299] on input "text" at bounding box center [460, 303] width 272 height 15
type input "[STREET_ADDRESS]"
click at [550, 437] on span "Aceitar" at bounding box center [562, 433] width 39 height 14
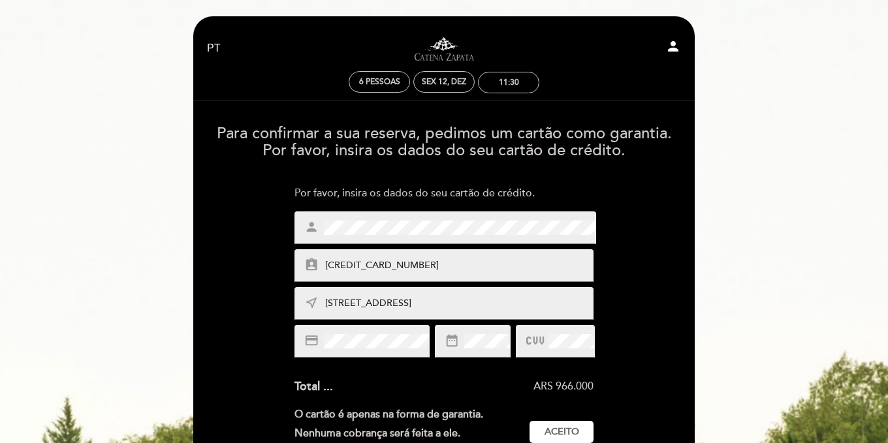
scroll to position [388, 0]
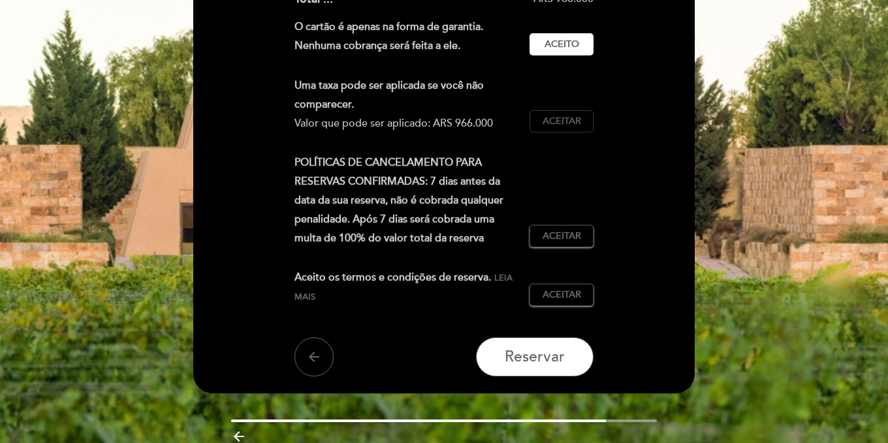
click at [570, 128] on span "Aceitar" at bounding box center [562, 122] width 39 height 14
click at [571, 242] on span "Aceitar" at bounding box center [562, 237] width 39 height 14
click at [575, 296] on span "Aceitar" at bounding box center [562, 296] width 39 height 14
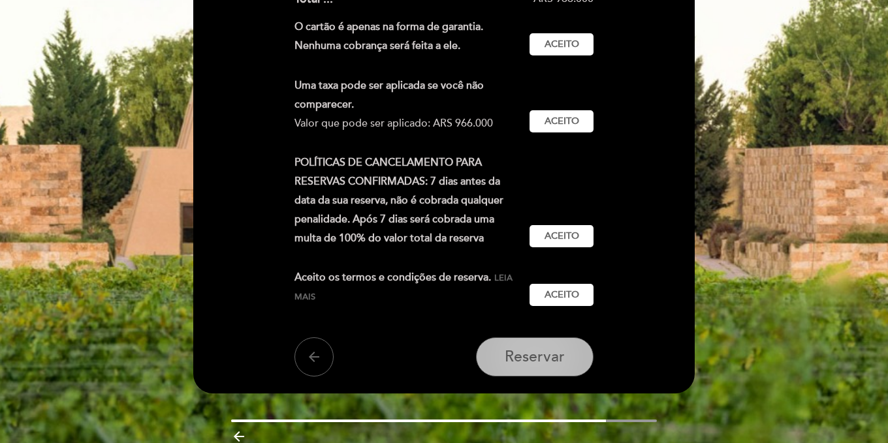
click at [556, 355] on span "Reservar" at bounding box center [535, 357] width 60 height 18
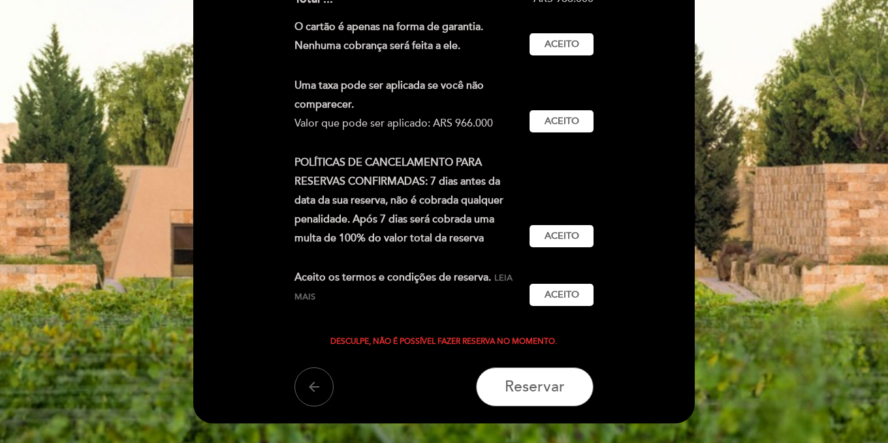
scroll to position [0, 0]
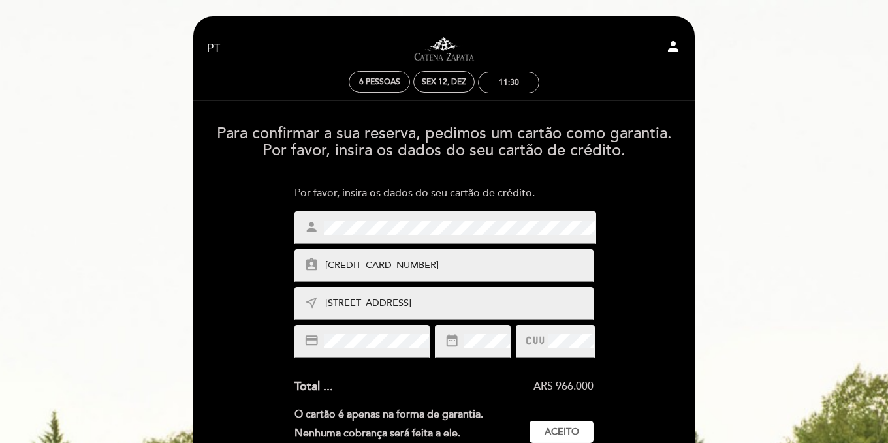
click at [670, 46] on icon "person" at bounding box center [673, 47] width 16 height 16
select select "pt"
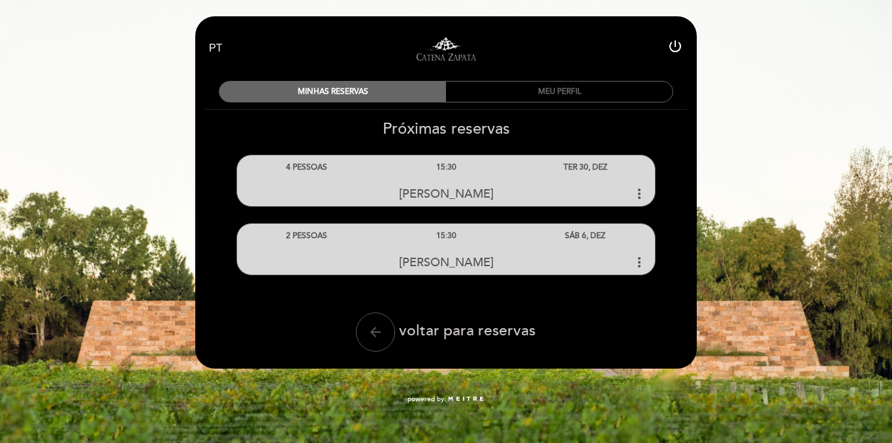
click at [385, 329] on button "arrow_back" at bounding box center [375, 332] width 39 height 39
select select "pt"
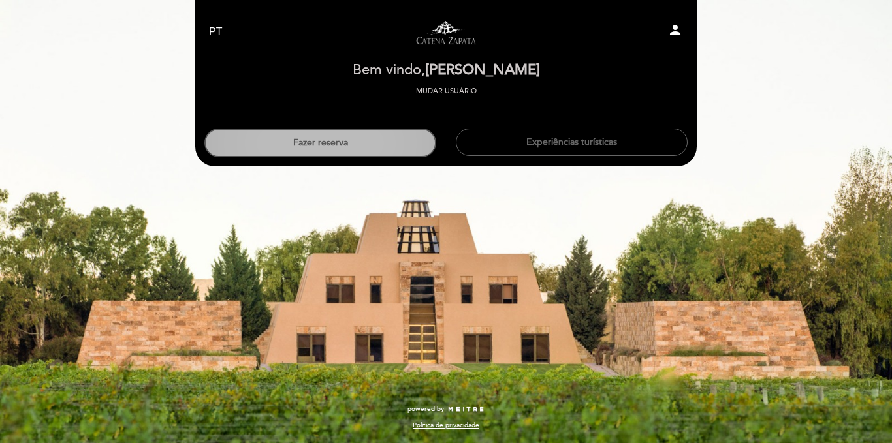
click at [366, 150] on button "Fazer reserva" at bounding box center [320, 143] width 232 height 29
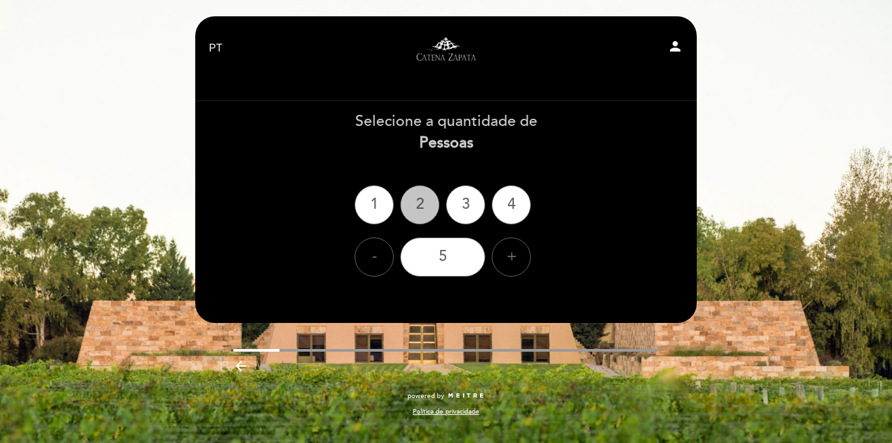
click at [423, 202] on div "2" at bounding box center [419, 204] width 39 height 39
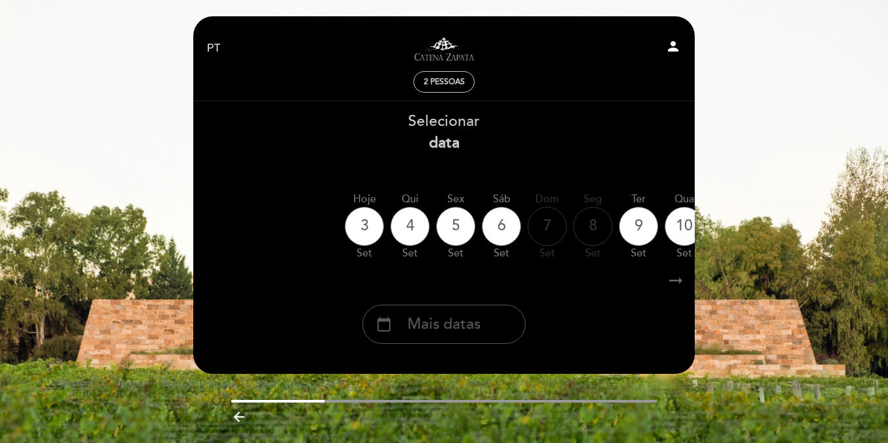
click at [456, 338] on div "calendar_today Mais datas" at bounding box center [443, 324] width 163 height 39
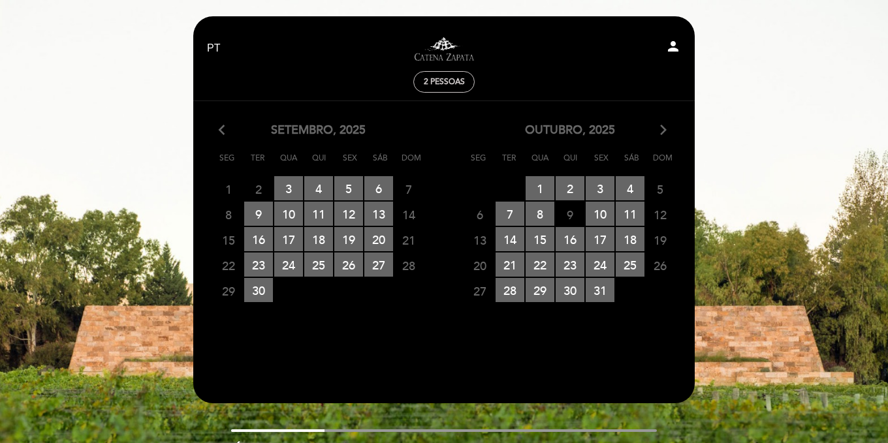
click at [666, 129] on icon "arrow_forward_ios" at bounding box center [663, 130] width 12 height 17
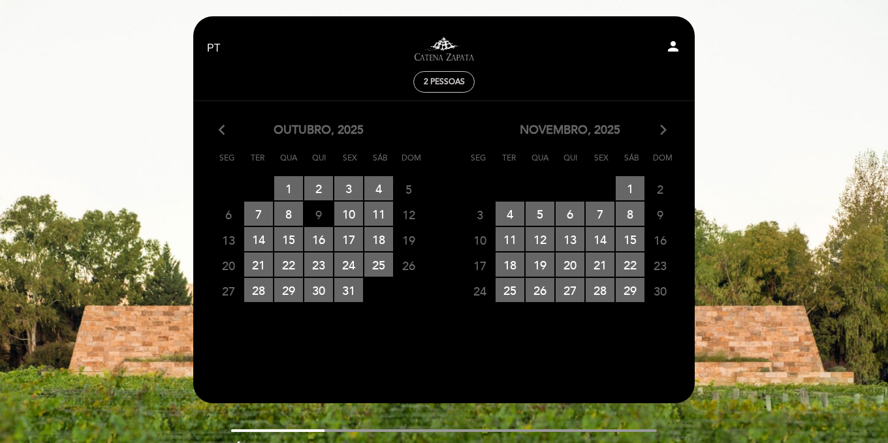
click at [666, 129] on icon "arrow_forward_ios" at bounding box center [663, 130] width 12 height 17
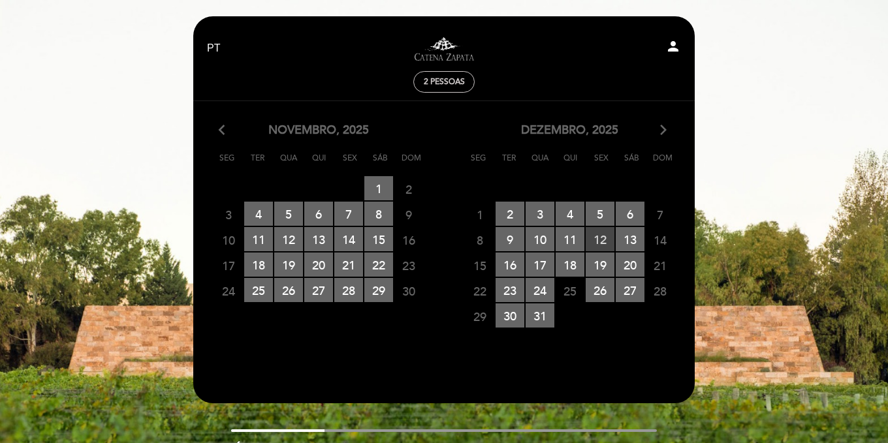
click at [603, 241] on span "12 RESERVAS DISPONÍVEIS" at bounding box center [600, 239] width 29 height 24
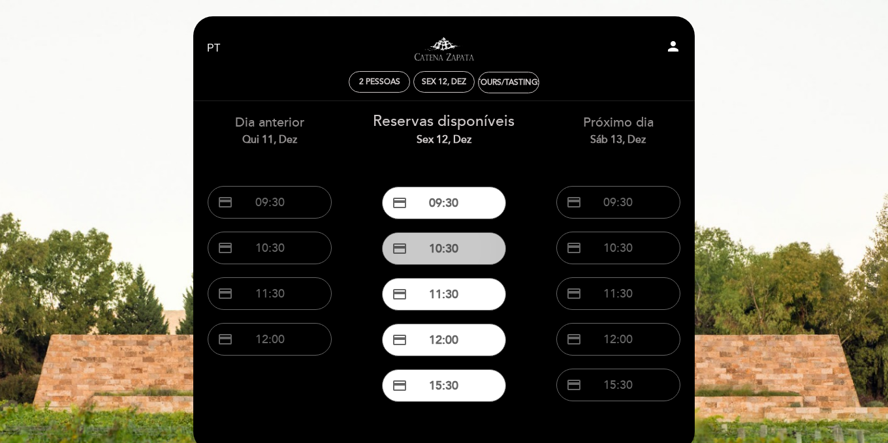
click at [484, 252] on button "credit_card 10:30" at bounding box center [444, 248] width 124 height 33
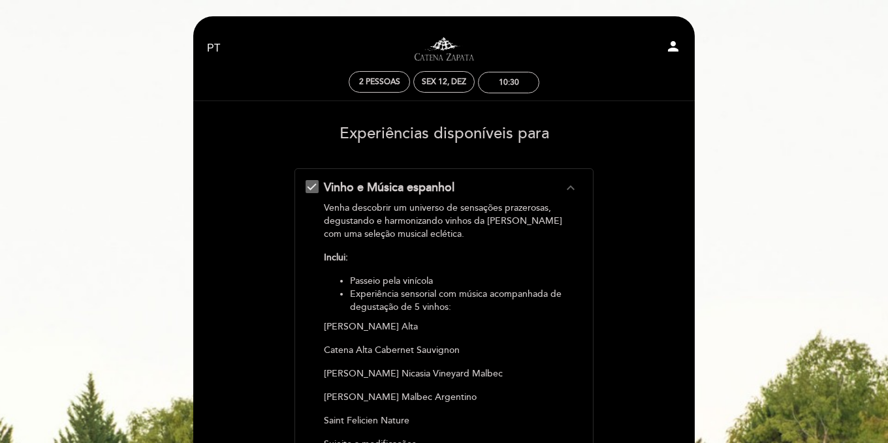
scroll to position [388, 0]
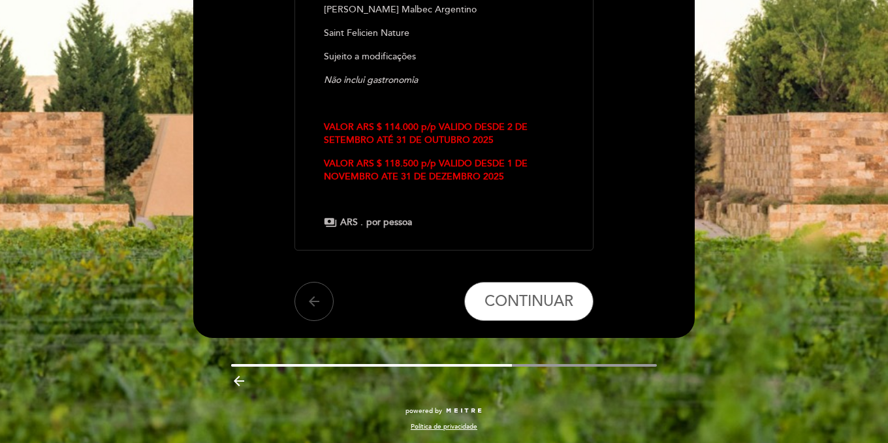
click at [313, 297] on icon "arrow_back" at bounding box center [314, 302] width 16 height 16
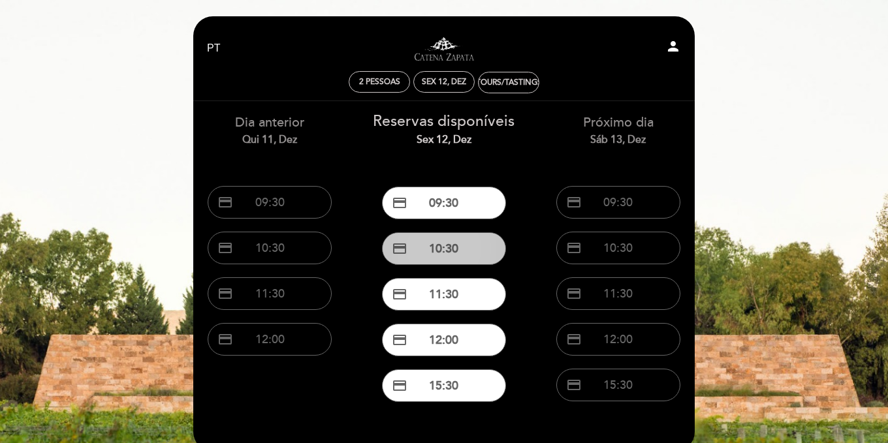
click at [463, 236] on button "credit_card 10:30" at bounding box center [444, 248] width 124 height 33
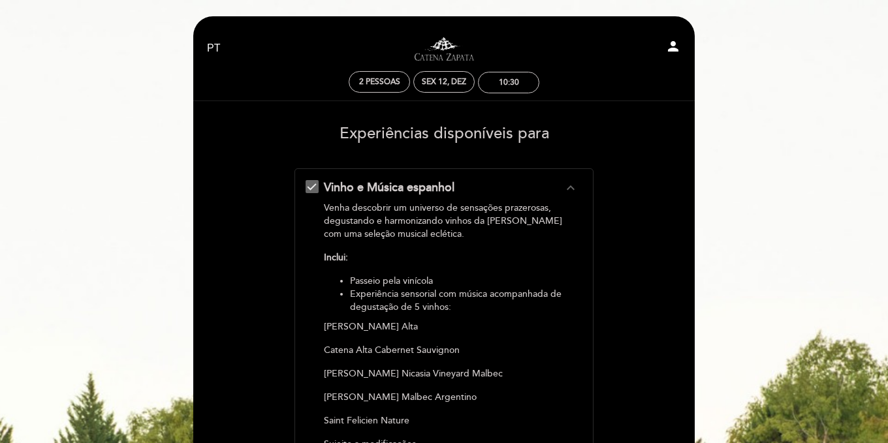
scroll to position [388, 0]
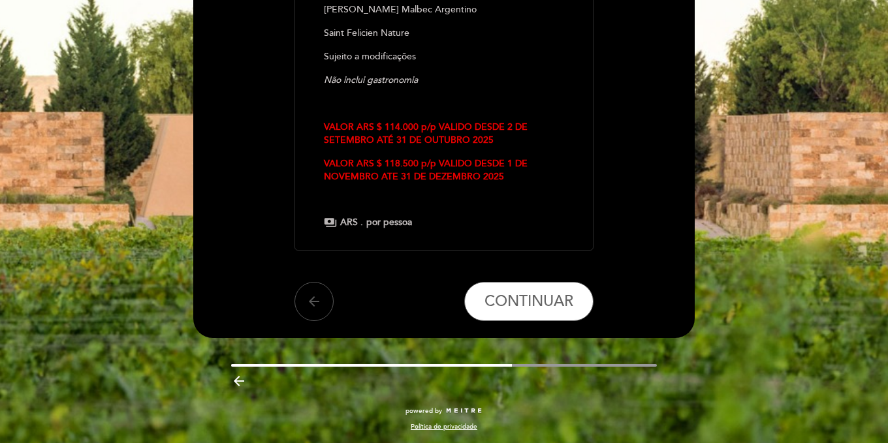
click at [307, 308] on icon "arrow_back" at bounding box center [314, 302] width 16 height 16
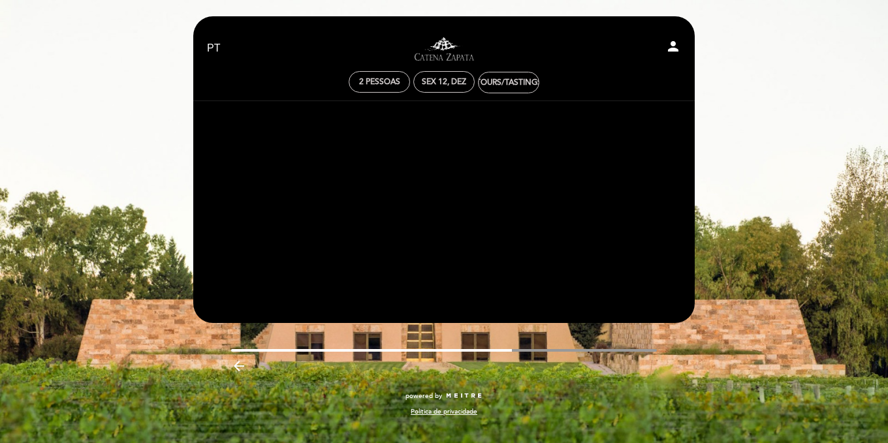
scroll to position [0, 0]
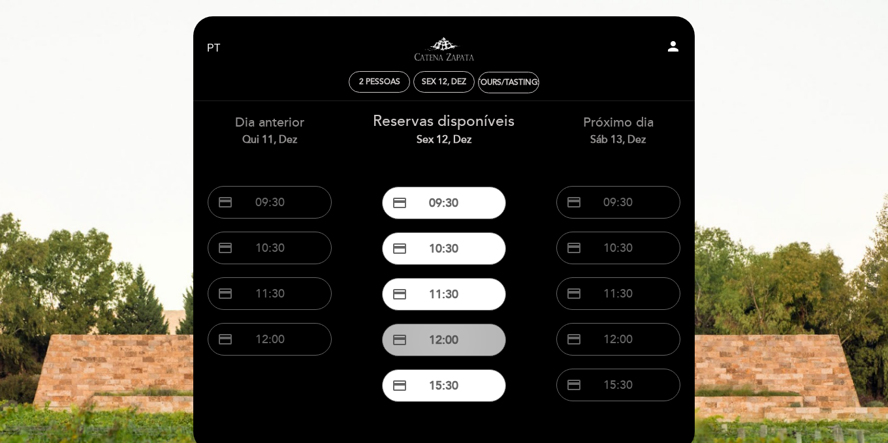
click at [448, 349] on button "credit_card 12:00" at bounding box center [444, 340] width 124 height 33
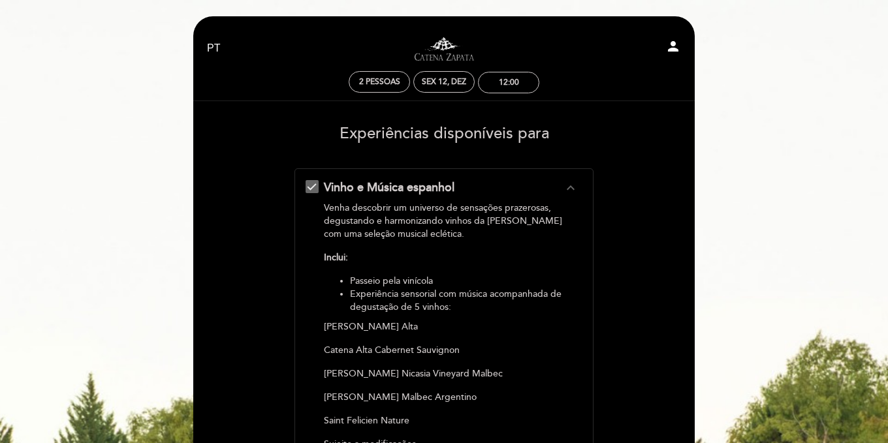
scroll to position [388, 0]
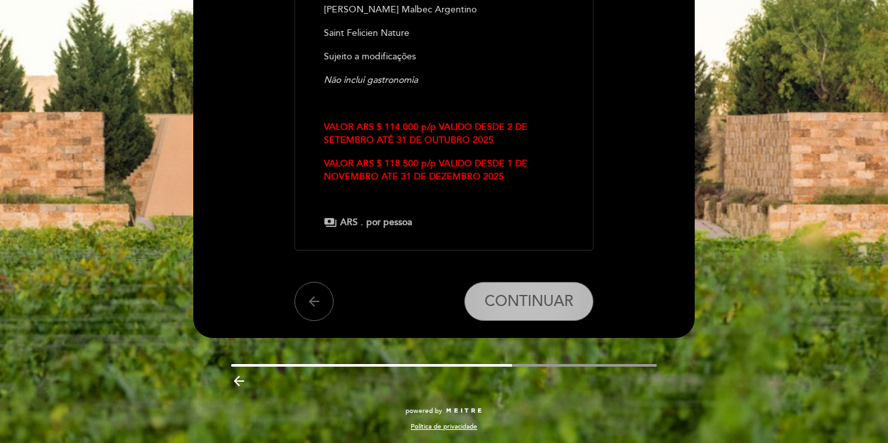
click at [571, 308] on span "CONTINUAR" at bounding box center [528, 301] width 89 height 18
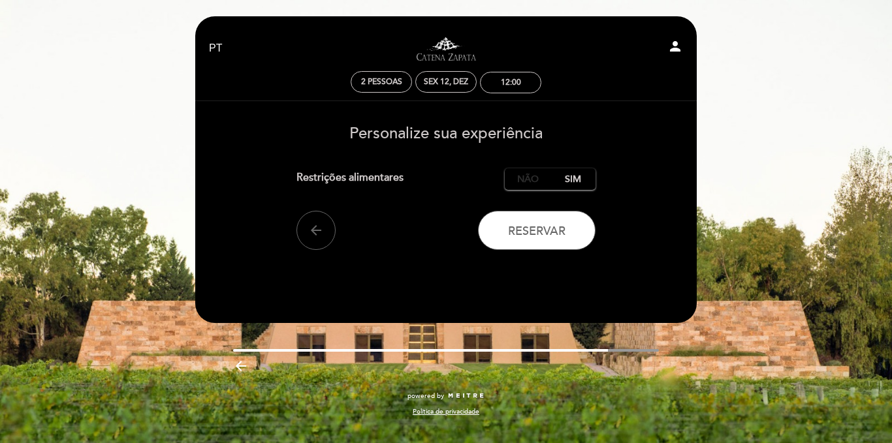
click at [533, 180] on label "Não" at bounding box center [528, 179] width 46 height 22
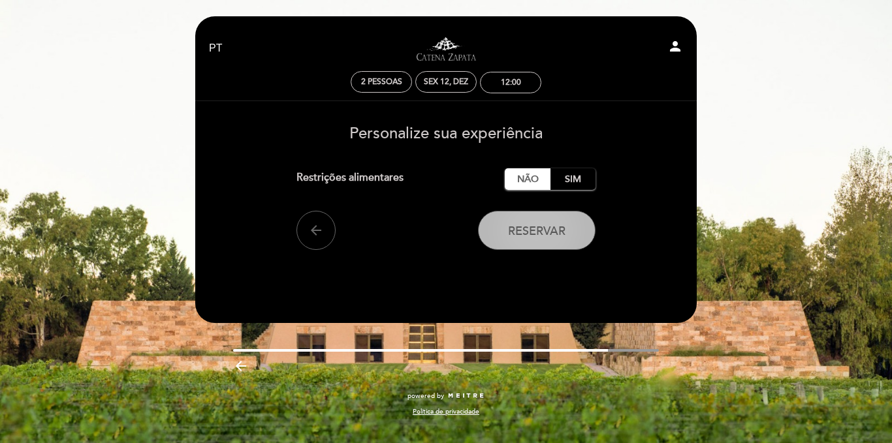
click at [542, 227] on span "Reservar" at bounding box center [536, 231] width 57 height 14
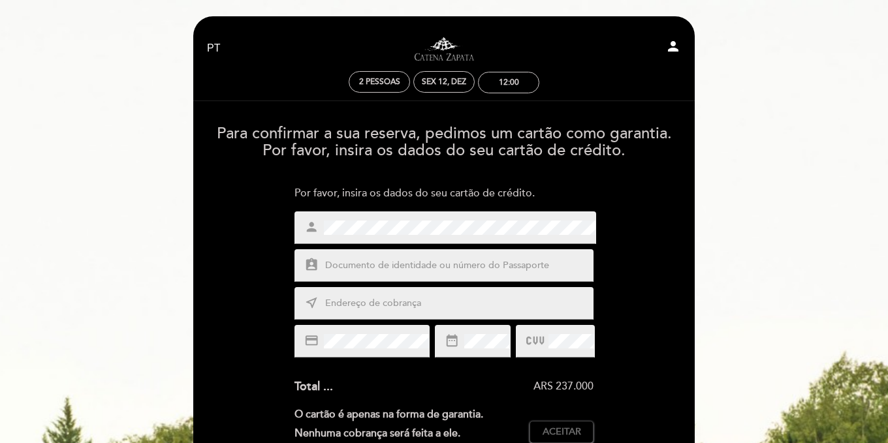
type input "[CREDIT_CARD_NUMBER]"
click at [388, 309] on input "text" at bounding box center [460, 303] width 272 height 15
type input "[STREET_ADDRESS]"
click at [554, 426] on span "Aceitar" at bounding box center [562, 433] width 39 height 14
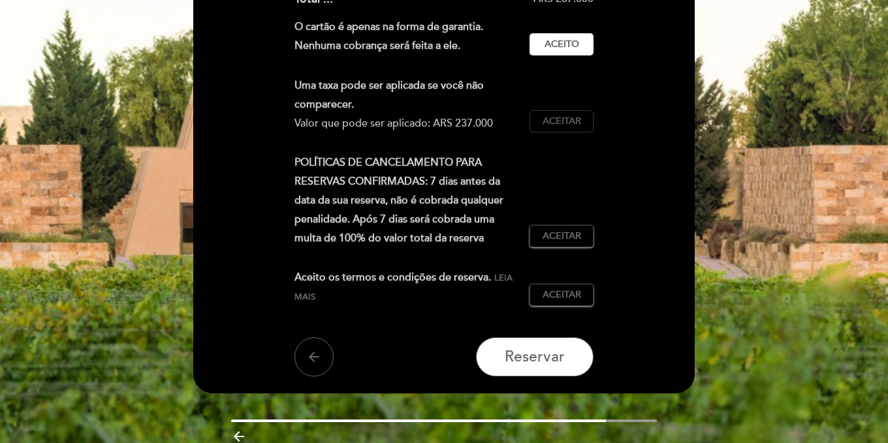
click at [555, 129] on button "Aceitar Aceito" at bounding box center [561, 121] width 64 height 22
click at [563, 236] on span "Aceitar" at bounding box center [562, 237] width 39 height 14
click at [566, 297] on span "Aceitar" at bounding box center [562, 296] width 39 height 14
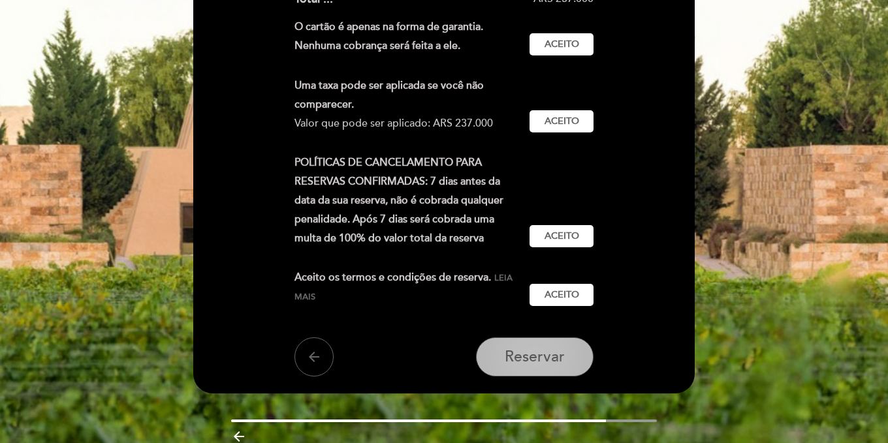
click at [560, 347] on button "Reservar" at bounding box center [535, 357] width 118 height 39
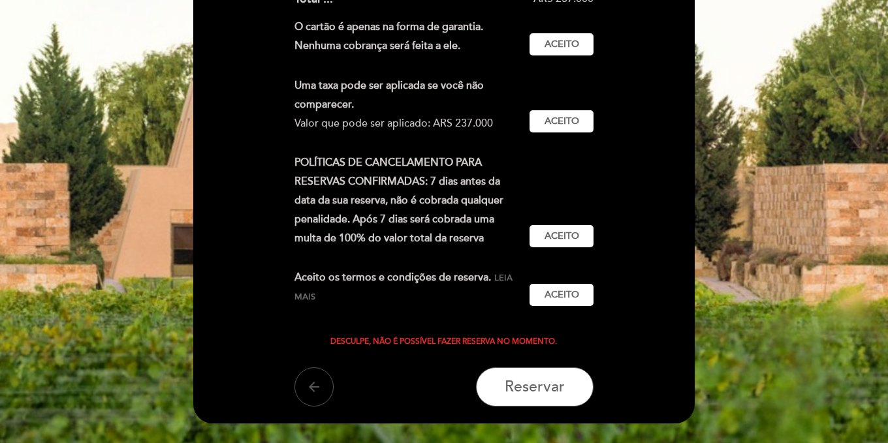
click at [307, 398] on button "arrow_back" at bounding box center [313, 387] width 39 height 39
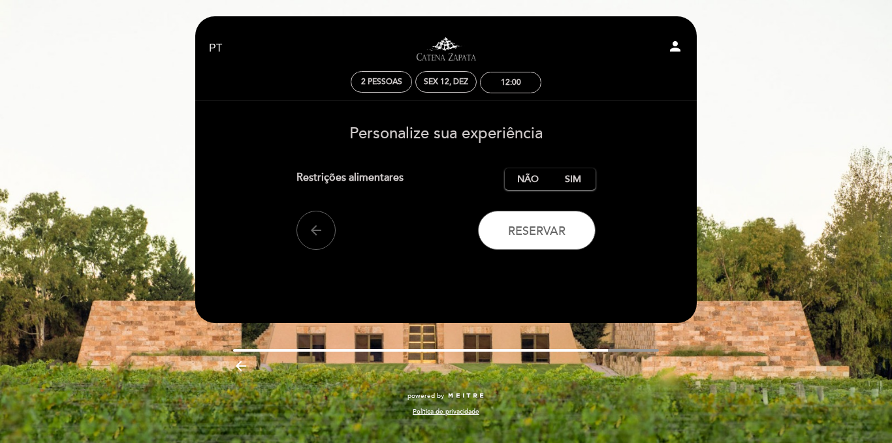
click at [676, 51] on icon "person" at bounding box center [675, 47] width 16 height 16
select select "pt"
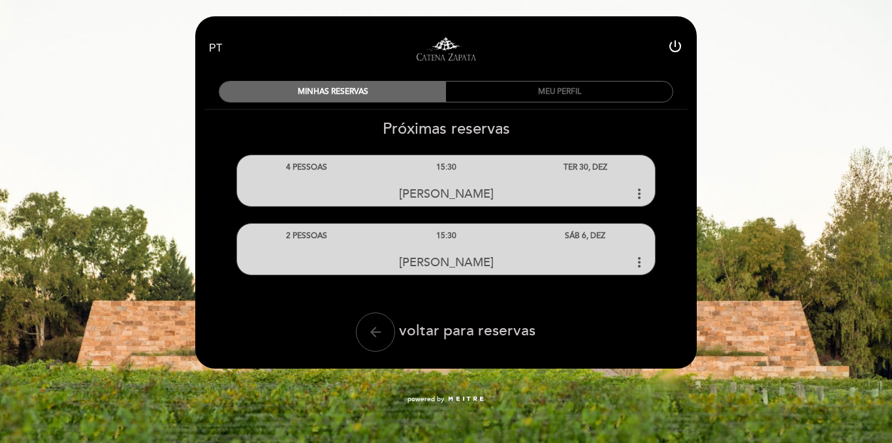
click at [386, 341] on button "arrow_back" at bounding box center [375, 332] width 39 height 39
select select "pt"
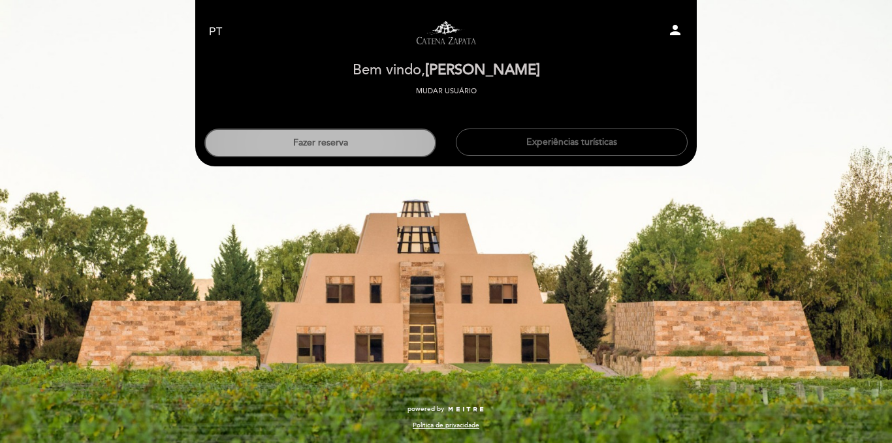
click at [296, 142] on button "Fazer reserva" at bounding box center [320, 143] width 232 height 29
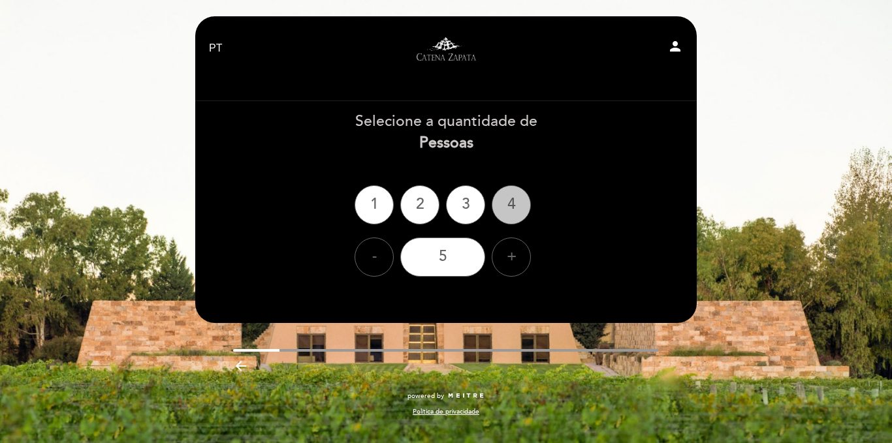
click at [508, 204] on div "4" at bounding box center [511, 204] width 39 height 39
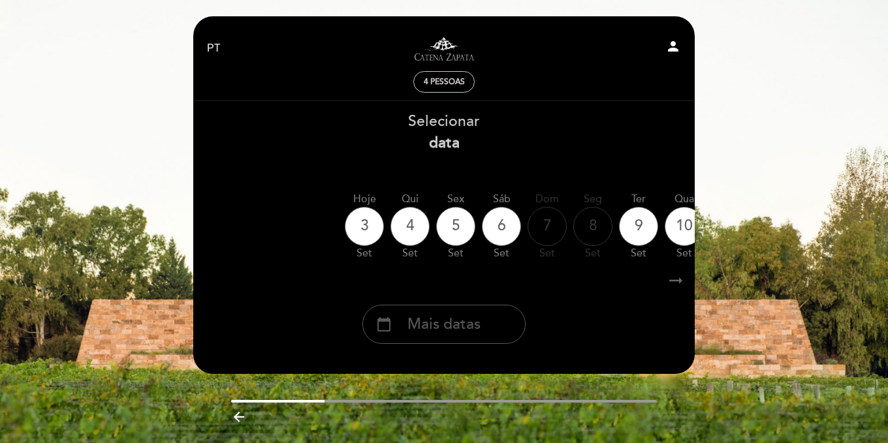
click at [460, 324] on span "Mais datas" at bounding box center [443, 325] width 73 height 22
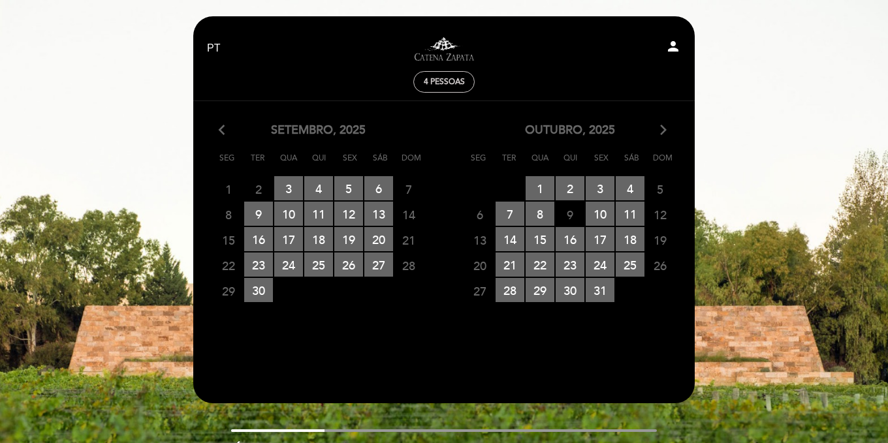
click at [660, 134] on icon "arrow_forward_ios" at bounding box center [663, 130] width 12 height 17
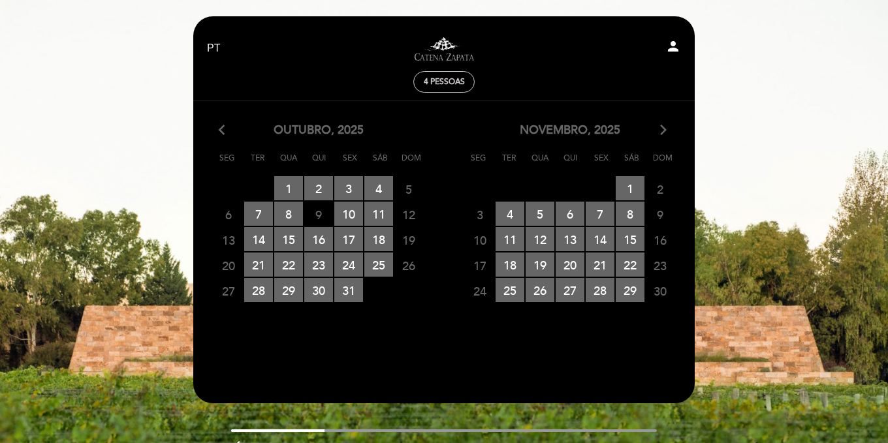
click at [660, 134] on icon "arrow_forward_ios" at bounding box center [663, 130] width 12 height 17
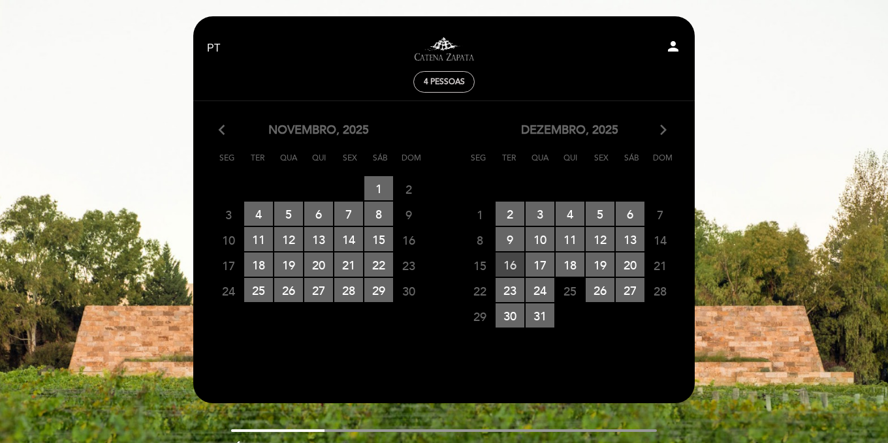
click at [515, 261] on span "16 RESERVAS DISPONÍVEIS" at bounding box center [510, 265] width 29 height 24
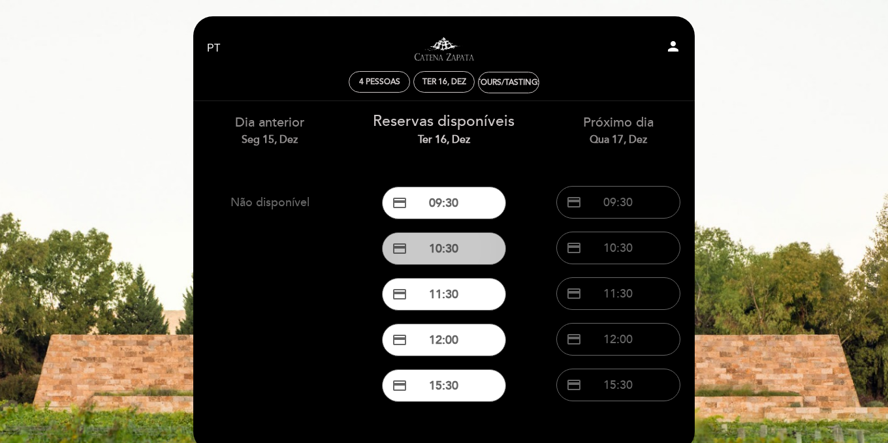
click at [456, 248] on button "credit_card 10:30" at bounding box center [444, 248] width 124 height 33
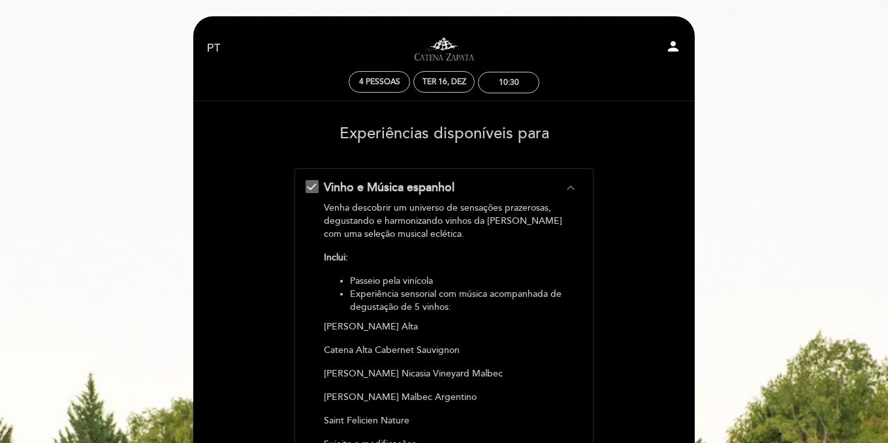
scroll to position [388, 0]
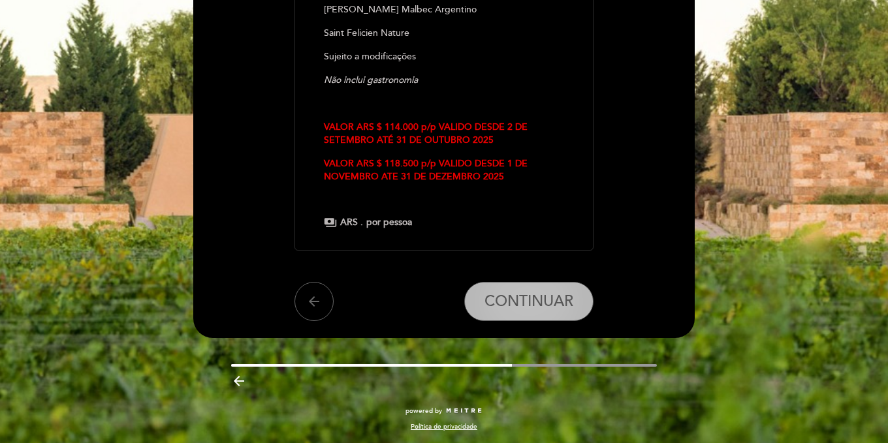
click at [554, 295] on span "CONTINUAR" at bounding box center [528, 301] width 89 height 18
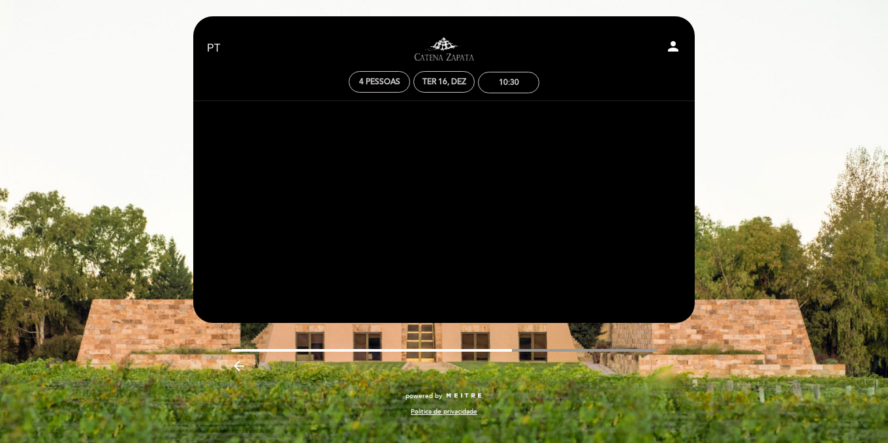
scroll to position [0, 0]
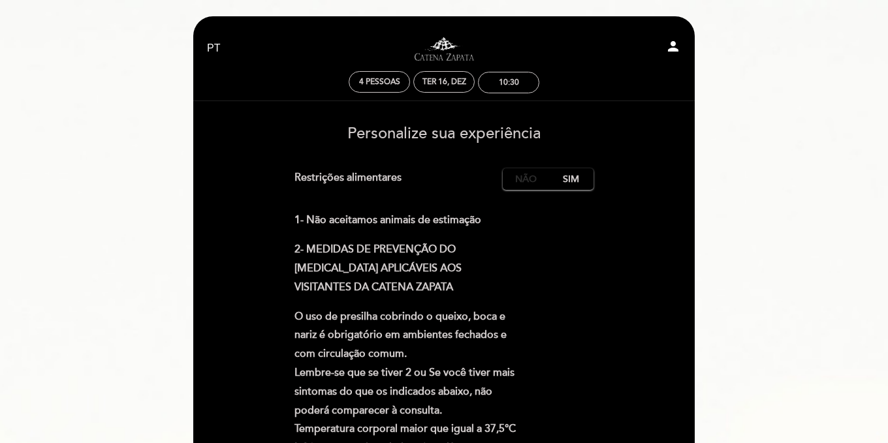
drag, startPoint x: 534, startPoint y: 166, endPoint x: 535, endPoint y: 180, distance: 13.8
click at [535, 180] on label "Não" at bounding box center [526, 179] width 46 height 22
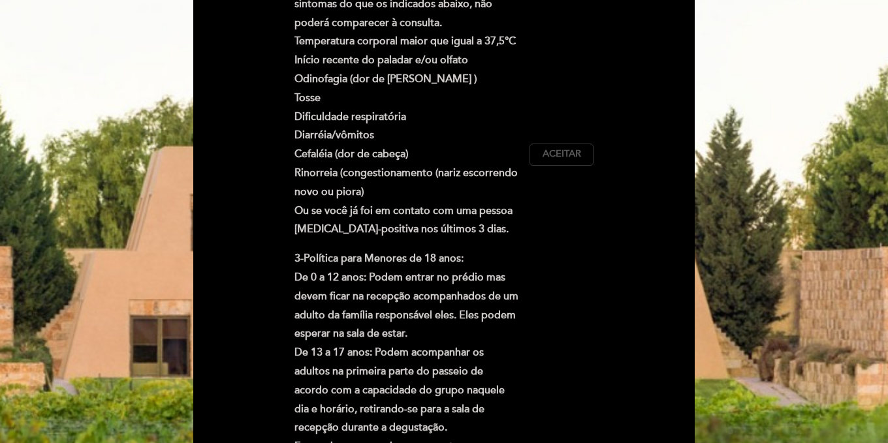
click at [588, 154] on button "Aceitar Aceito" at bounding box center [561, 155] width 64 height 22
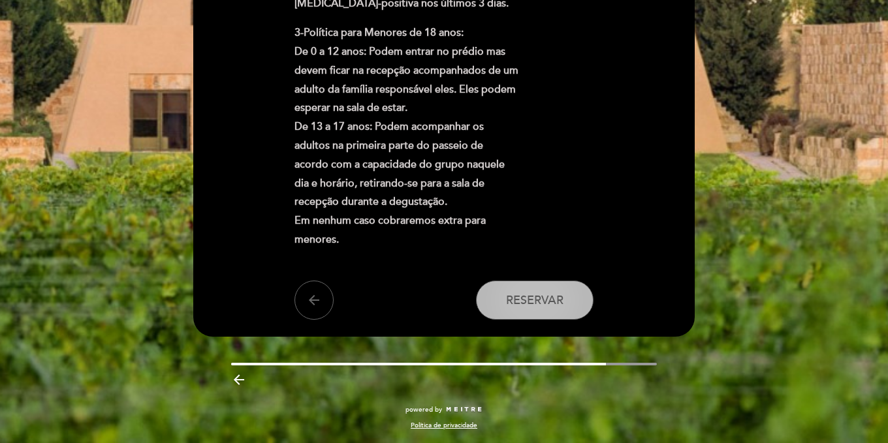
click at [570, 303] on button "Reservar" at bounding box center [535, 300] width 118 height 39
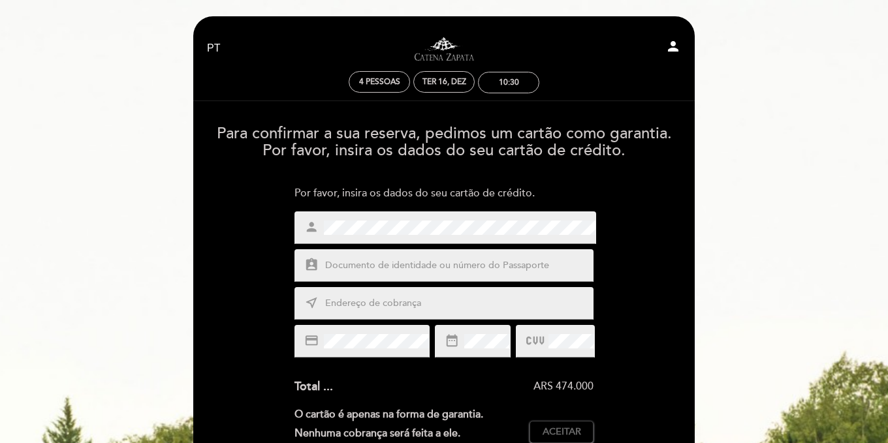
click at [520, 261] on input "text" at bounding box center [460, 266] width 272 height 15
type input "[CREDIT_CARD_NUMBER]"
click at [416, 308] on input "text" at bounding box center [460, 303] width 272 height 15
type input "[STREET_ADDRESS]"
click at [573, 426] on span "Aceitar" at bounding box center [562, 433] width 39 height 14
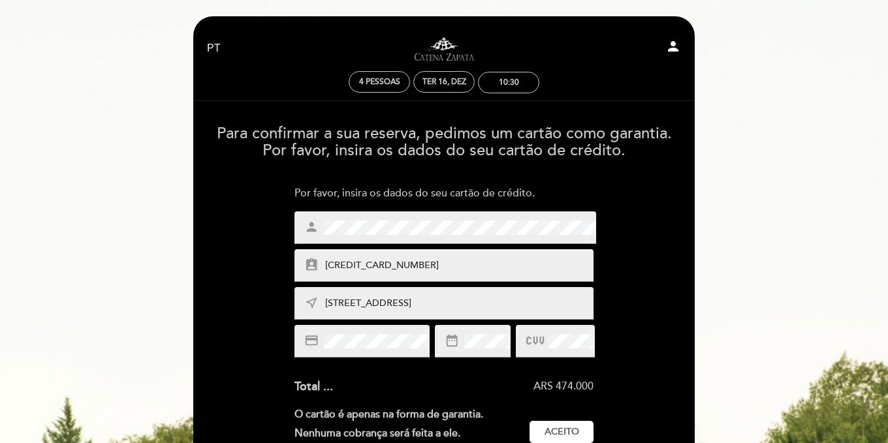
scroll to position [388, 0]
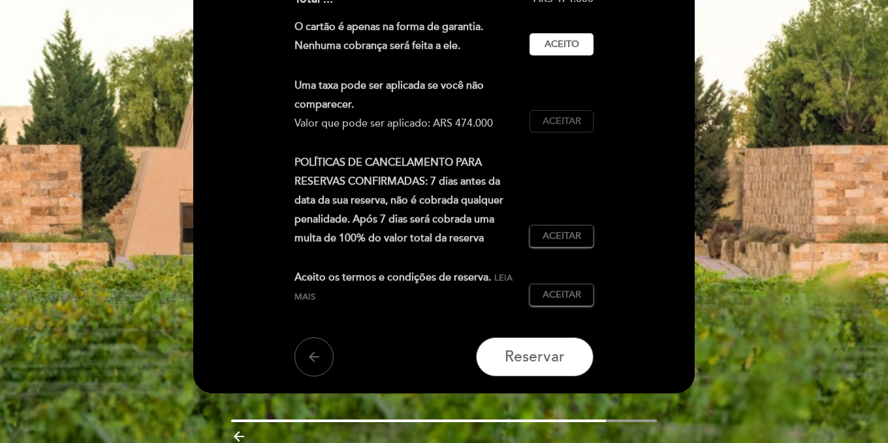
click at [578, 129] on button "Aceitar Aceito" at bounding box center [561, 121] width 64 height 22
click at [577, 236] on span "Aceitar" at bounding box center [562, 237] width 39 height 14
click at [578, 291] on span "Aceitar" at bounding box center [562, 296] width 39 height 14
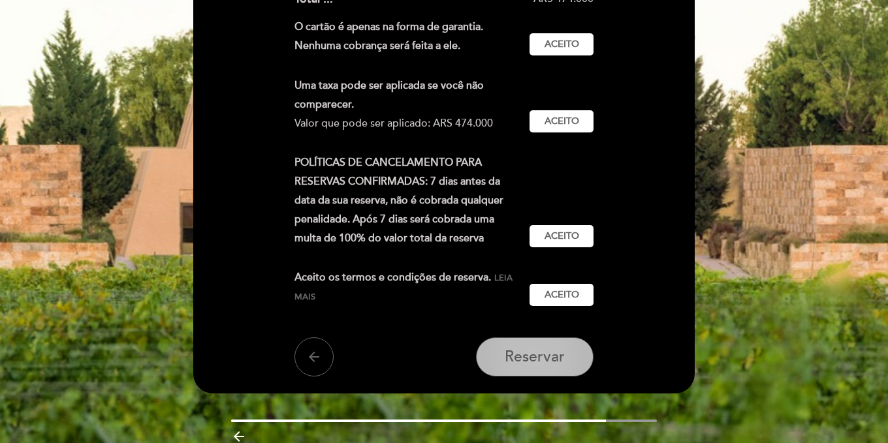
click at [516, 364] on span "Reservar" at bounding box center [535, 357] width 60 height 18
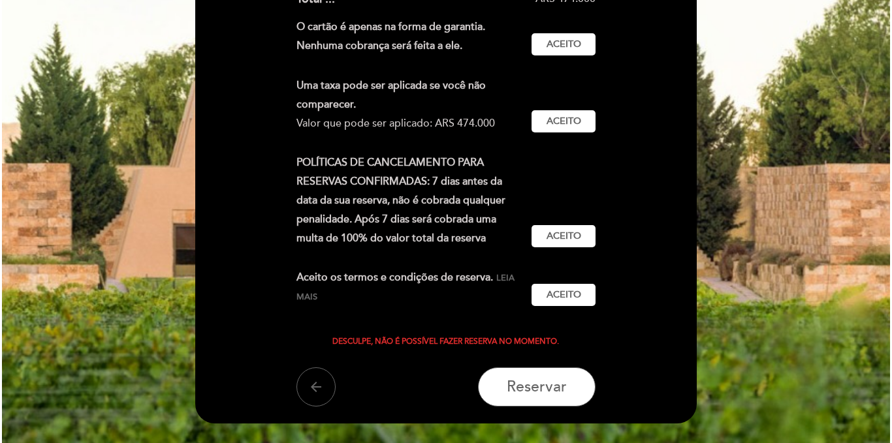
scroll to position [0, 0]
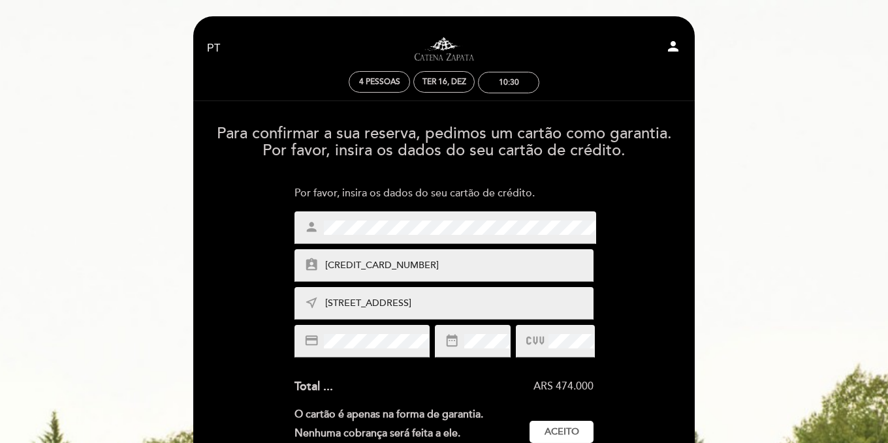
click at [670, 54] on icon "person" at bounding box center [673, 47] width 16 height 16
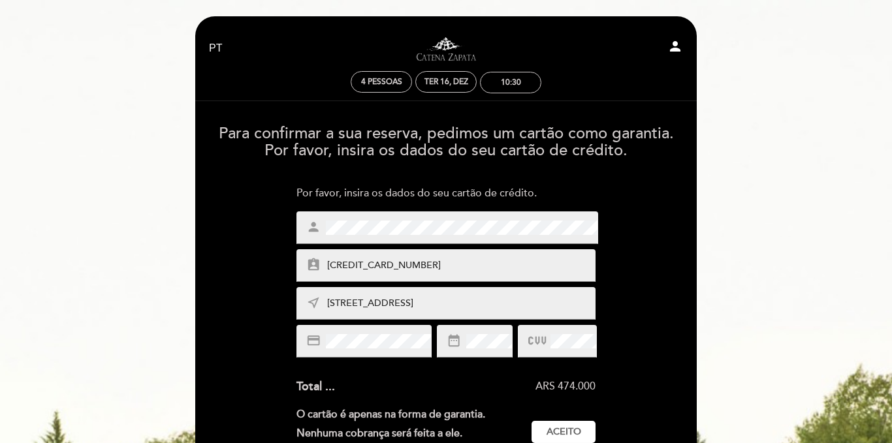
select select "pt"
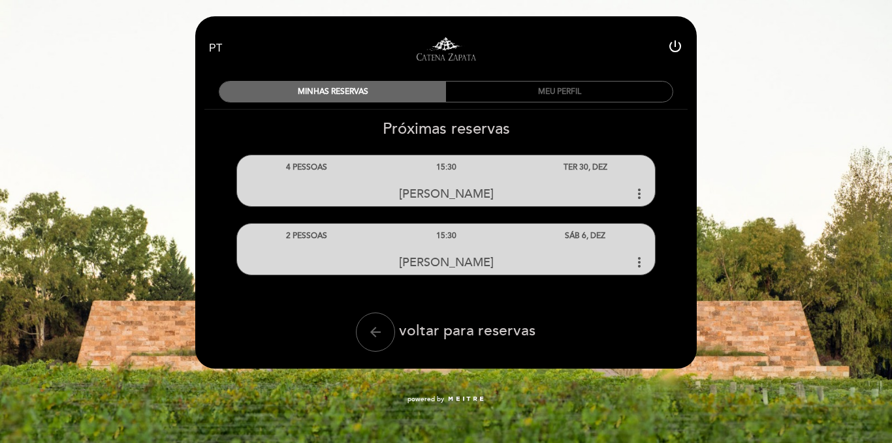
click at [674, 50] on icon "power_settings_new" at bounding box center [675, 47] width 16 height 16
select select "pt"
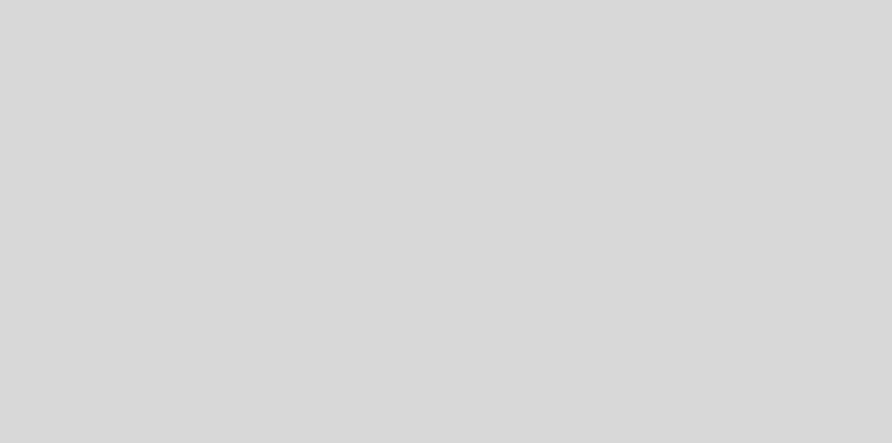
select select "pt"
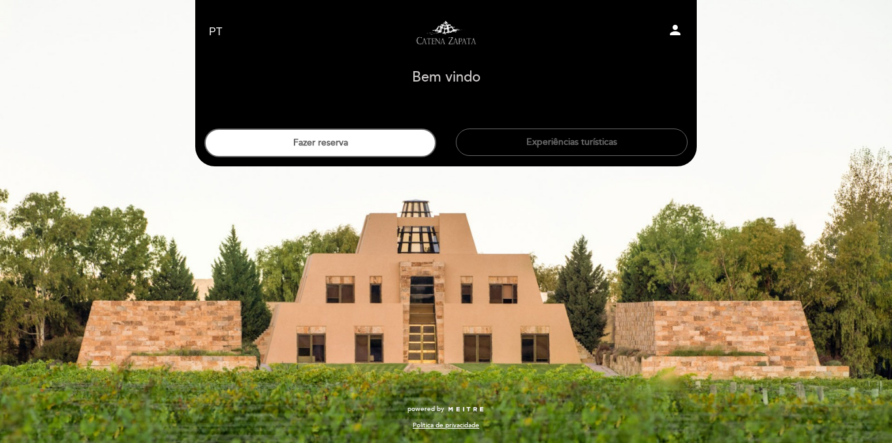
click at [669, 30] on icon "person" at bounding box center [675, 30] width 16 height 16
